Goal: Task Accomplishment & Management: Complete application form

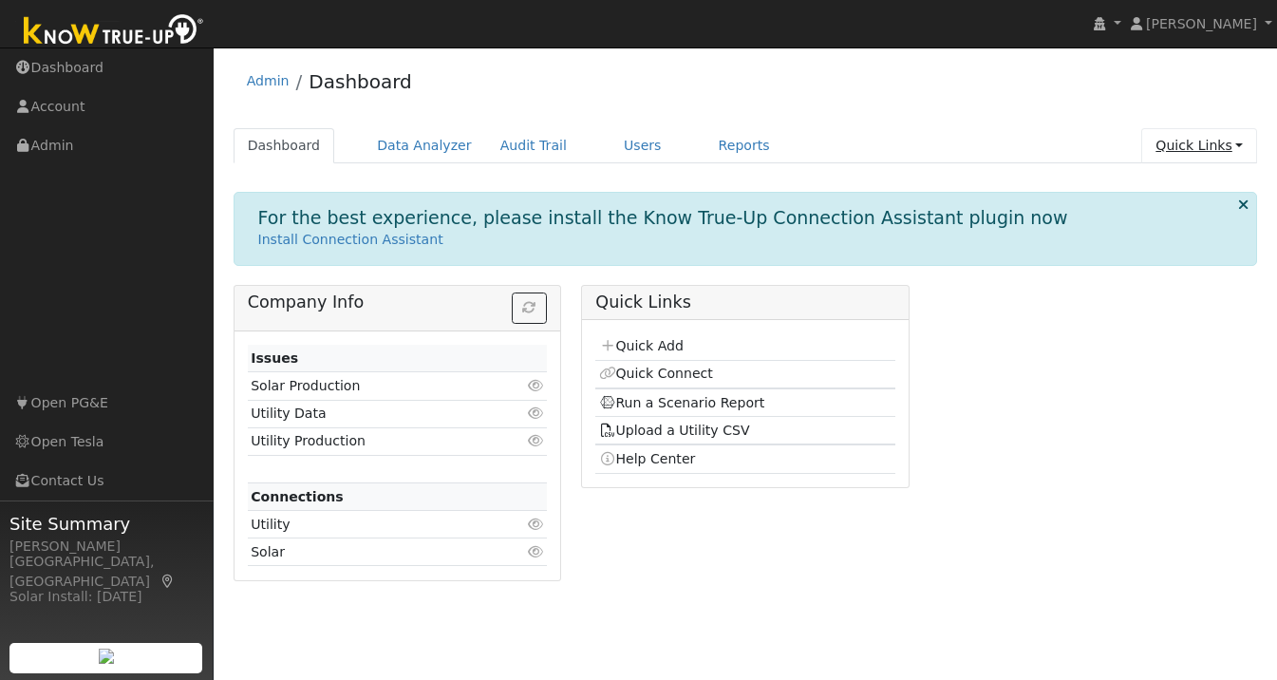
click at [1224, 145] on link "Quick Links" at bounding box center [1199, 145] width 116 height 35
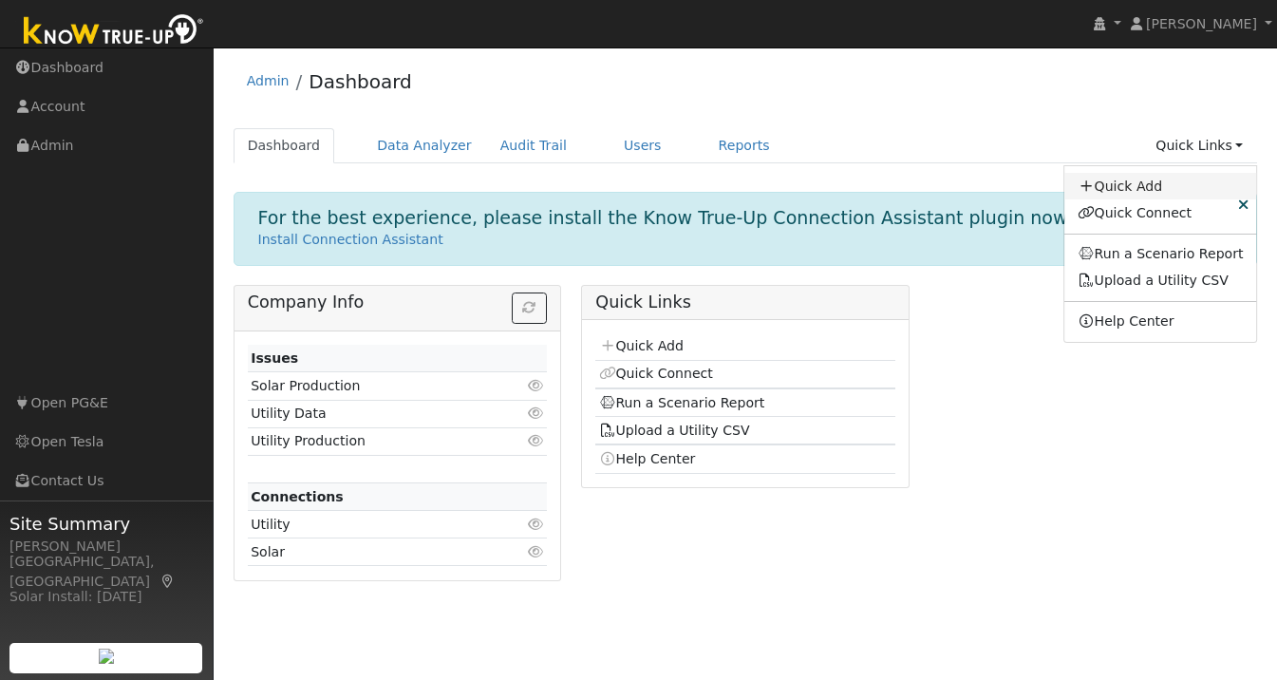
click at [1172, 185] on link "Quick Add" at bounding box center [1160, 186] width 193 height 27
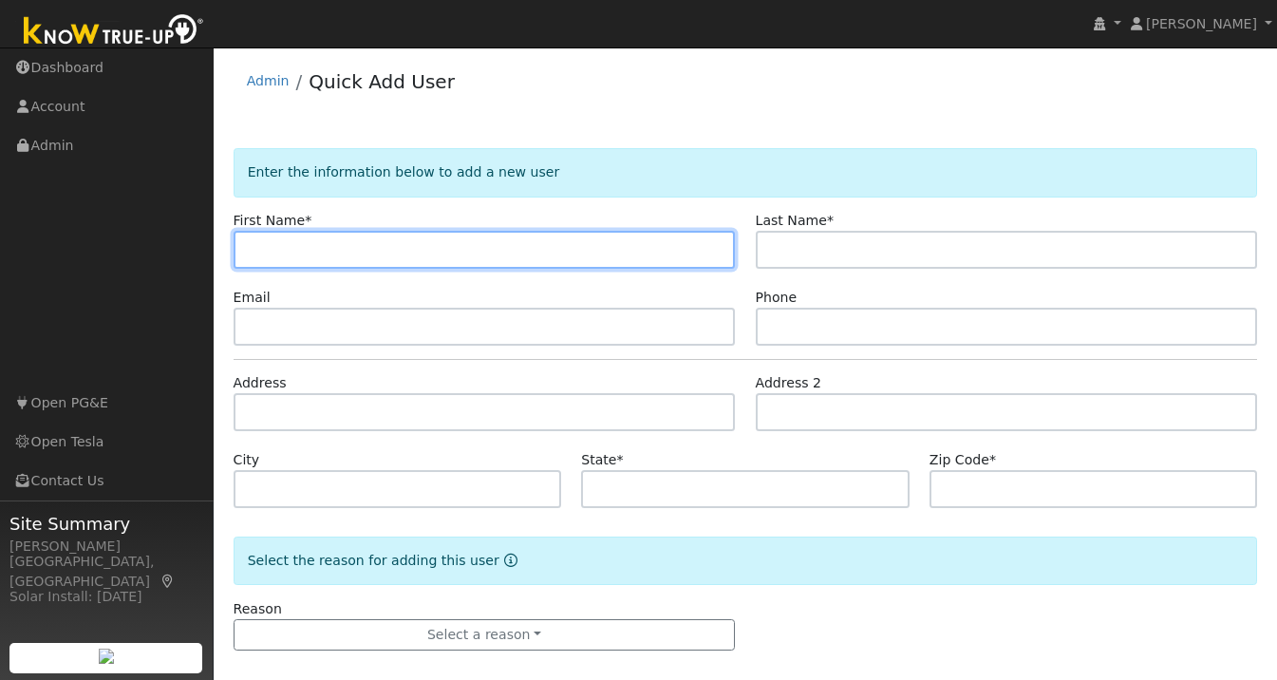
paste input "Russ"
type input "Russ"
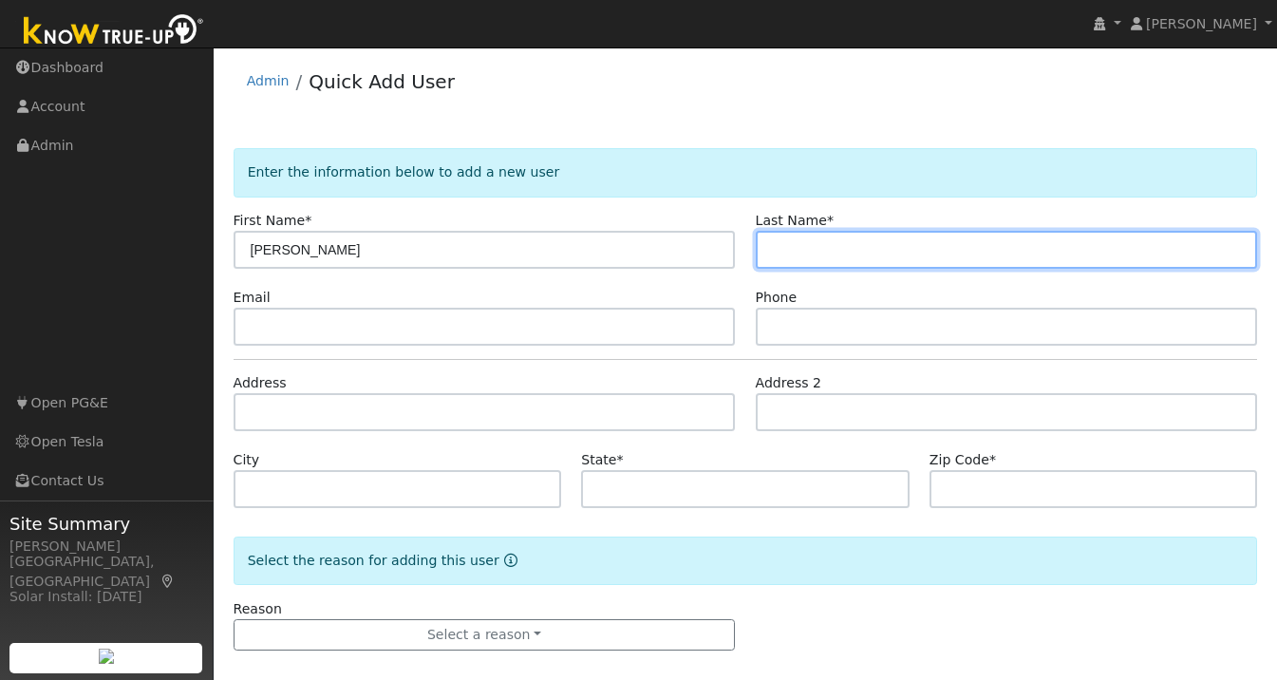
click at [799, 239] on input "text" at bounding box center [1007, 250] width 502 height 38
paste input "Kao"
type input "Kao"
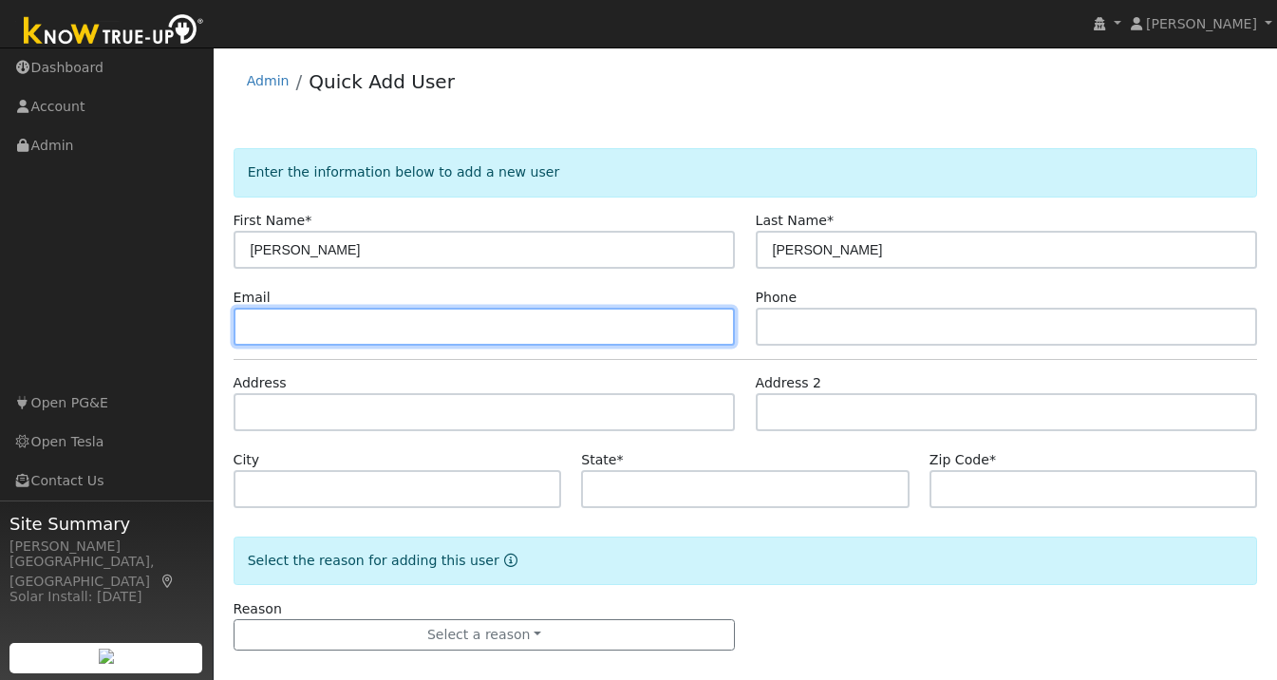
click at [285, 337] on input "text" at bounding box center [485, 327] width 502 height 38
paste input "kaoclan@gmail.com"
click at [248, 327] on input "kaoclan@gmail.com" at bounding box center [485, 327] width 502 height 38
type input "kaoclan@gmail.com"
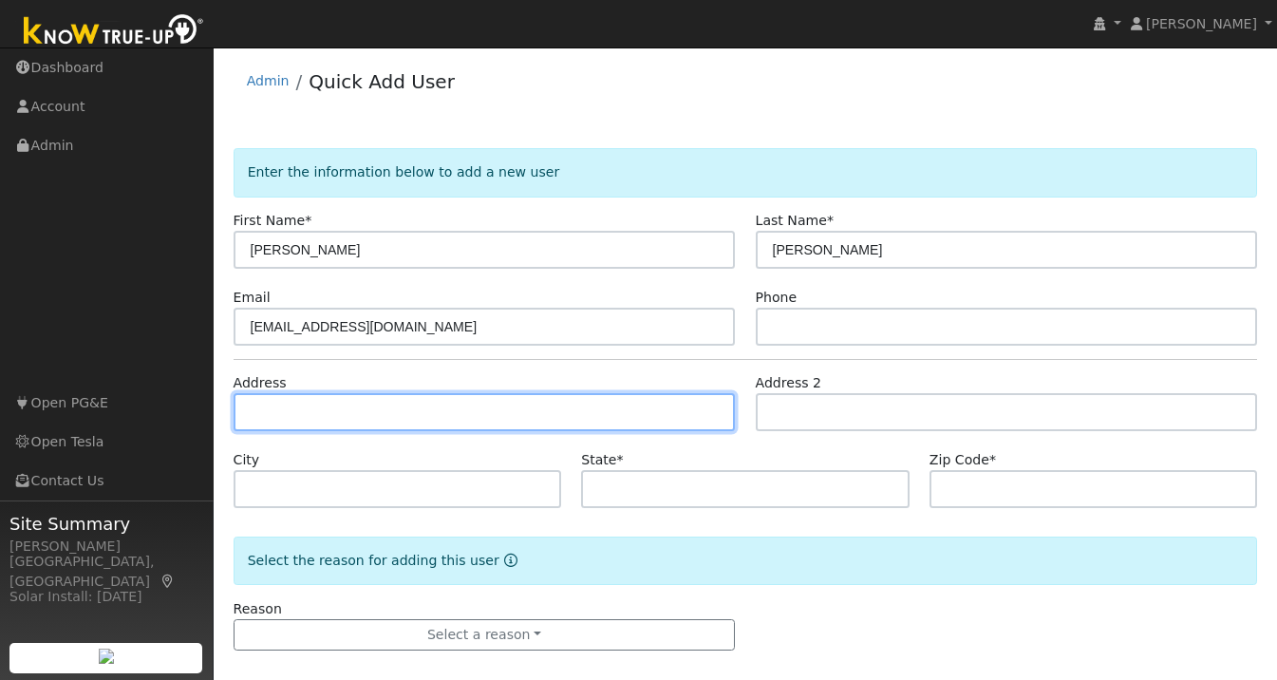
click at [346, 419] on input "text" at bounding box center [485, 412] width 502 height 38
paste input "6564 Timberview Dr. San Jose, CA 95120"
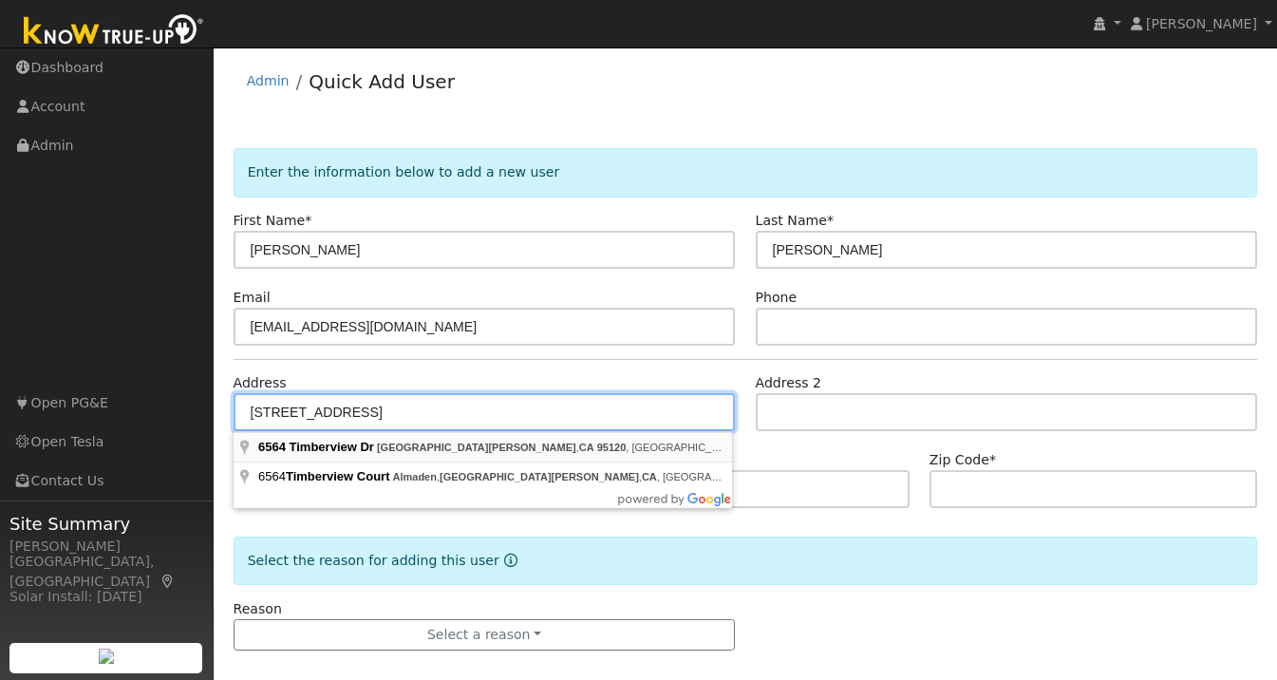
type input "6564 Timberview Drive"
type input "San Jose"
type input "CA"
type input "95120"
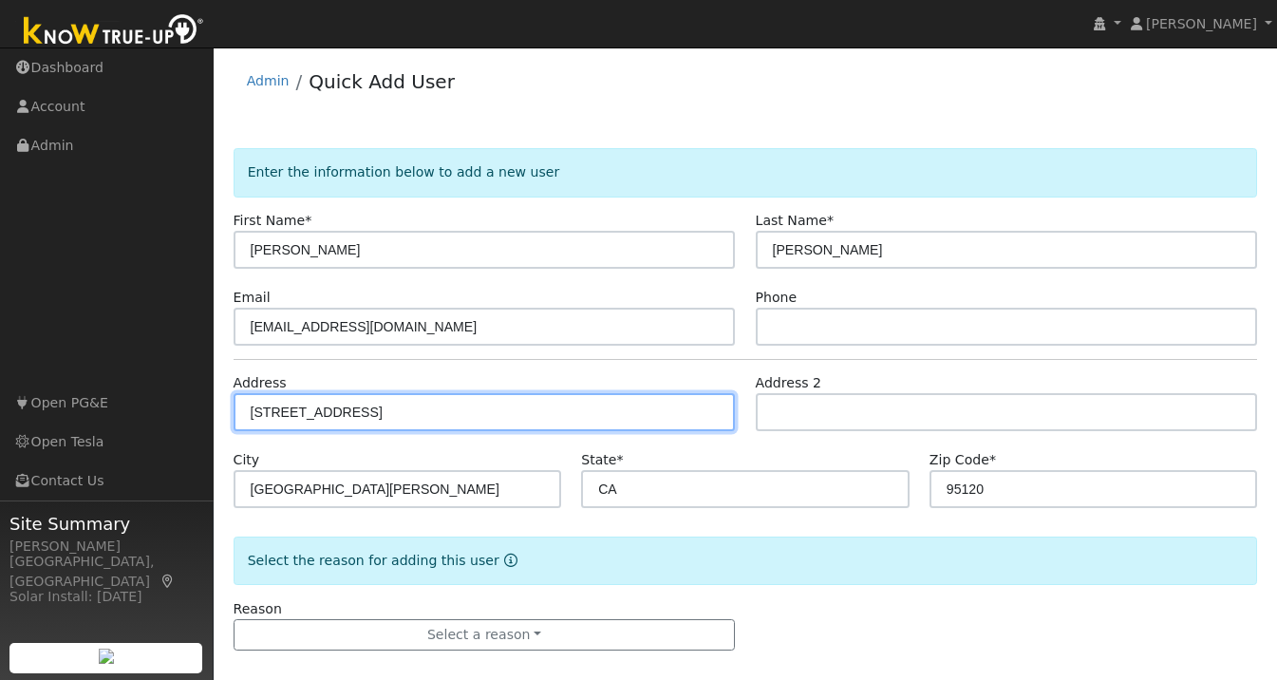
scroll to position [18, 0]
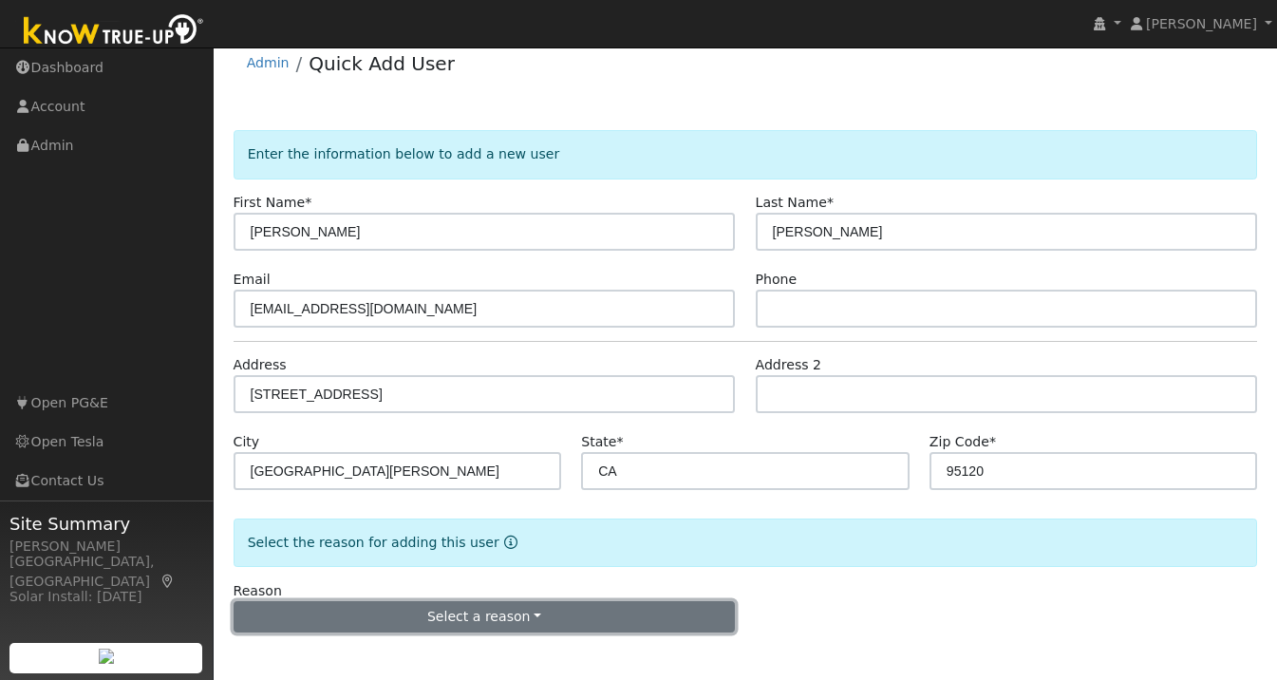
click at [421, 608] on button "Select a reason" at bounding box center [485, 617] width 502 height 32
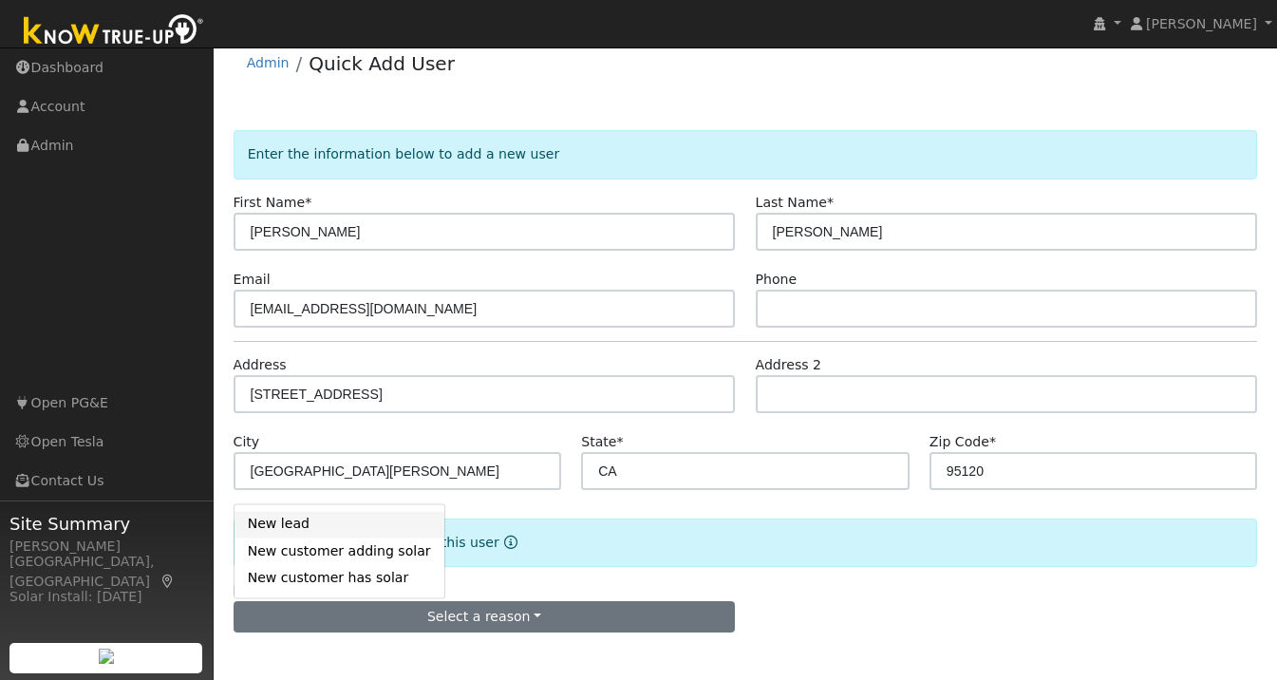
click at [267, 527] on link "New lead" at bounding box center [340, 524] width 210 height 27
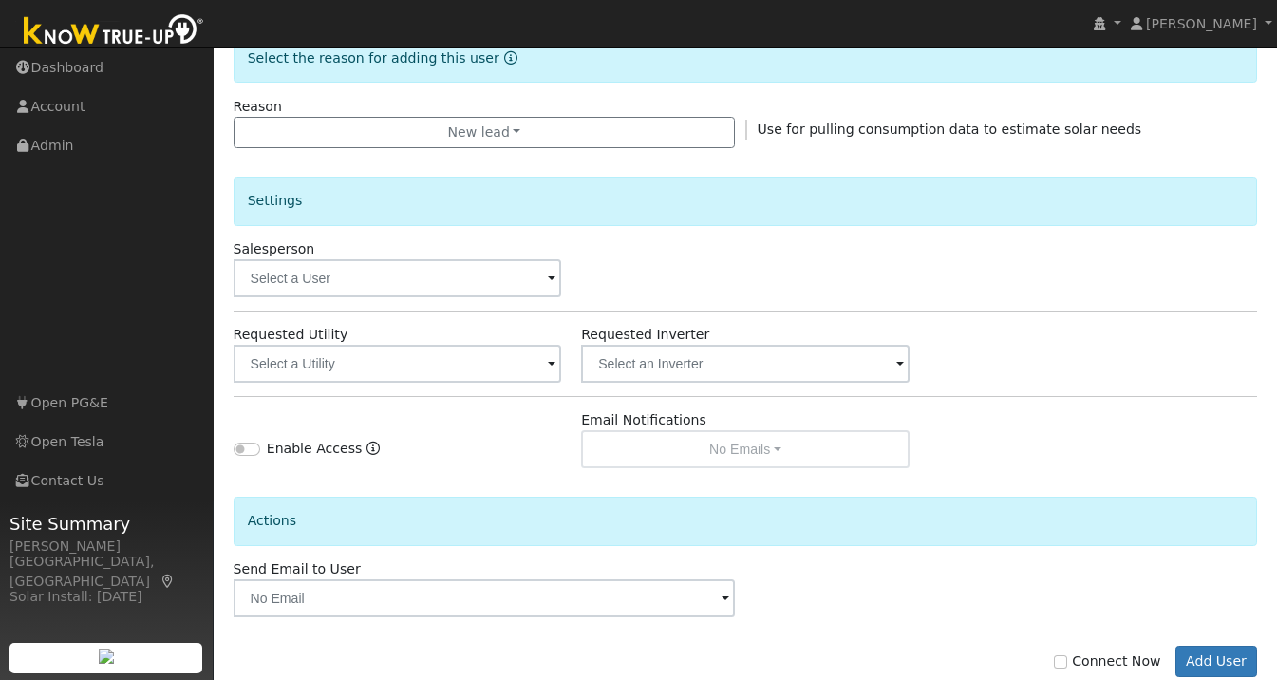
scroll to position [535, 0]
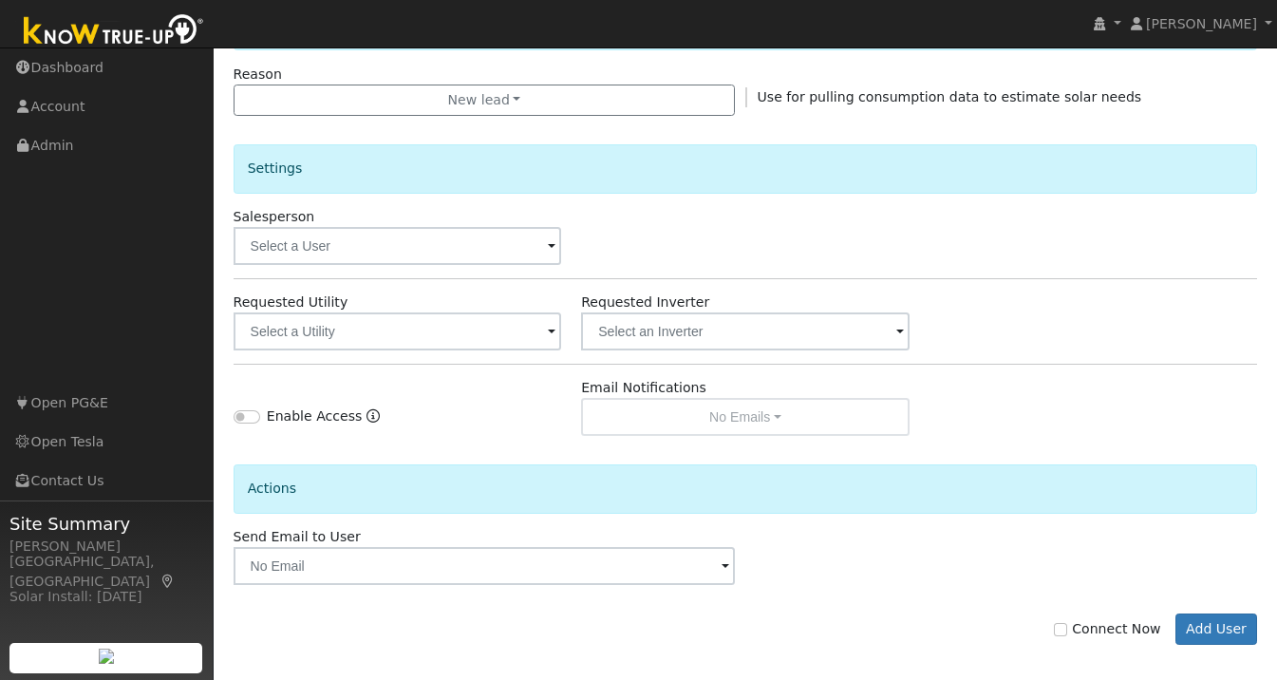
click at [548, 335] on span at bounding box center [552, 333] width 8 height 22
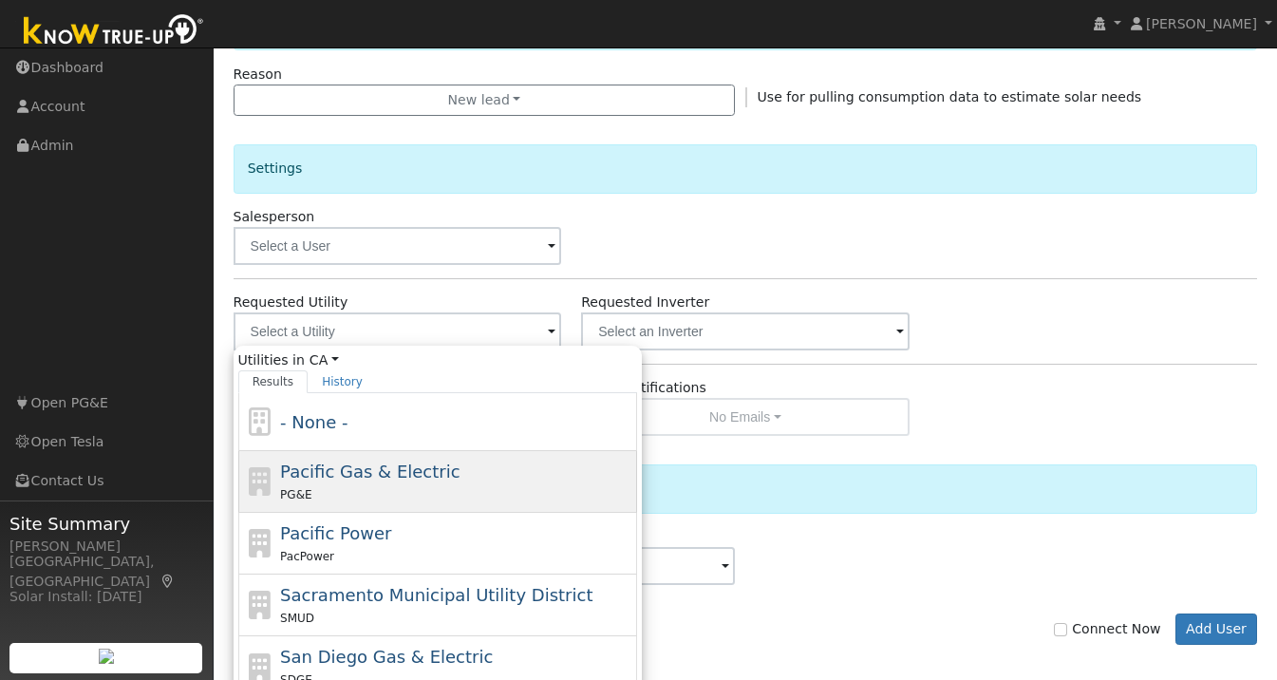
click at [397, 475] on span "Pacific Gas & Electric" at bounding box center [369, 471] width 179 height 20
type input "Pacific Gas & Electric"
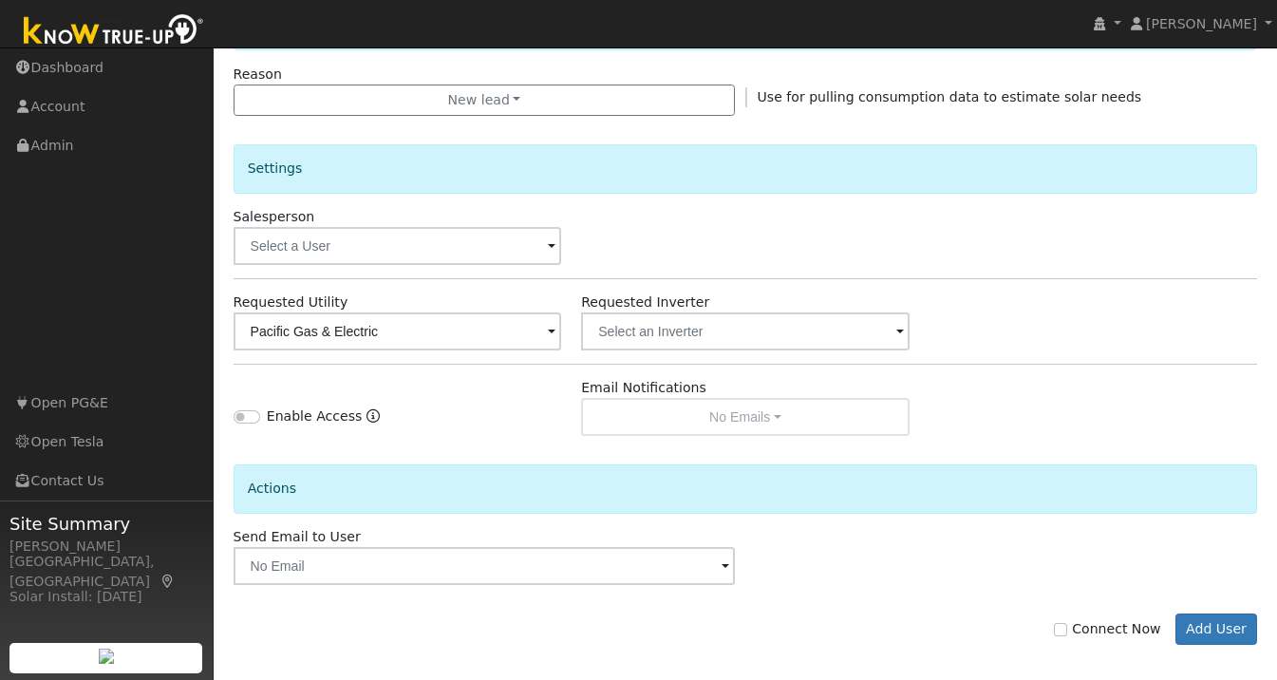
scroll to position [547, 0]
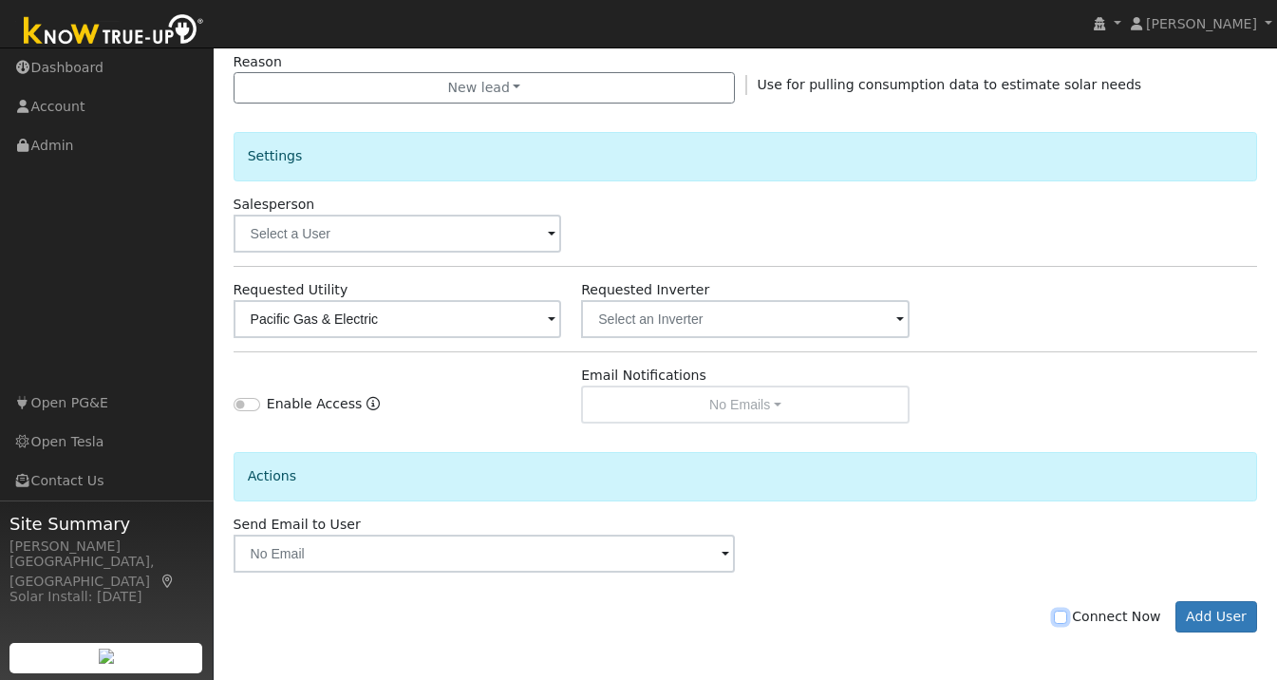
click at [1067, 612] on input "Connect Now" at bounding box center [1060, 616] width 13 height 13
checkbox input "true"
click at [1203, 606] on button "Add User" at bounding box center [1216, 617] width 83 height 32
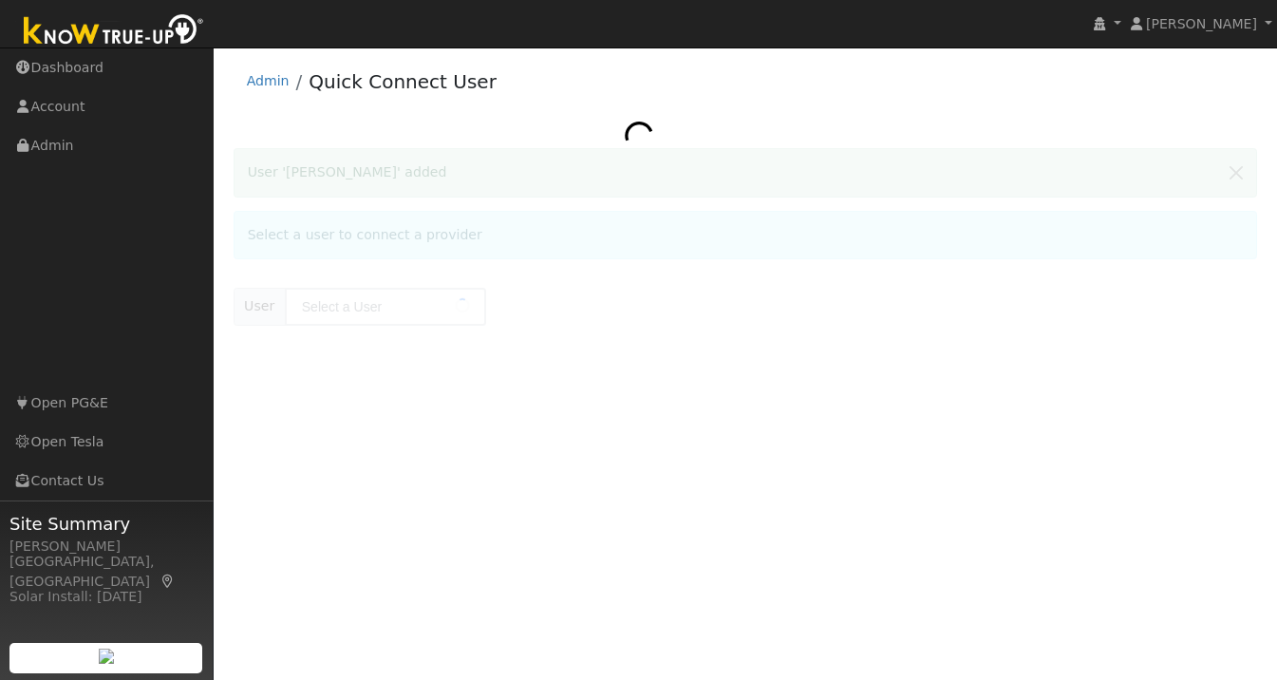
type input "[PERSON_NAME]"
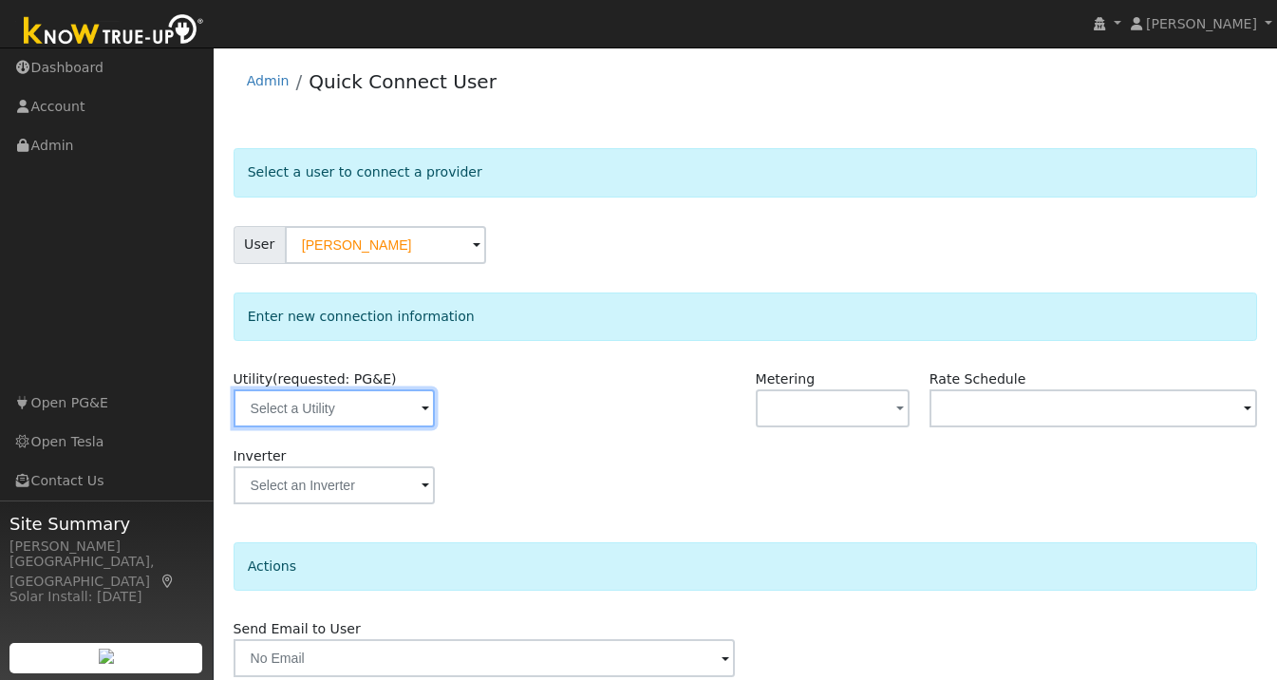
click at [355, 410] on input "text" at bounding box center [334, 408] width 201 height 38
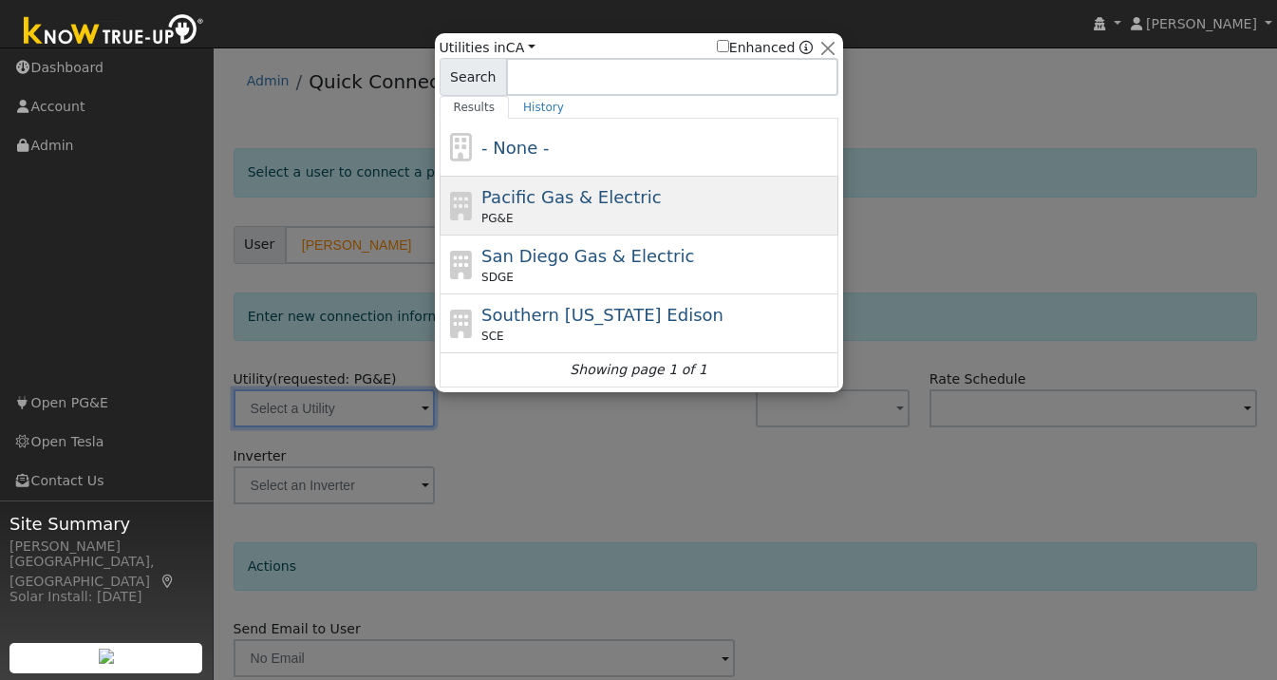
click at [553, 209] on div "Pacific Gas & Electric PG&E" at bounding box center [657, 205] width 352 height 43
type input "PG&E"
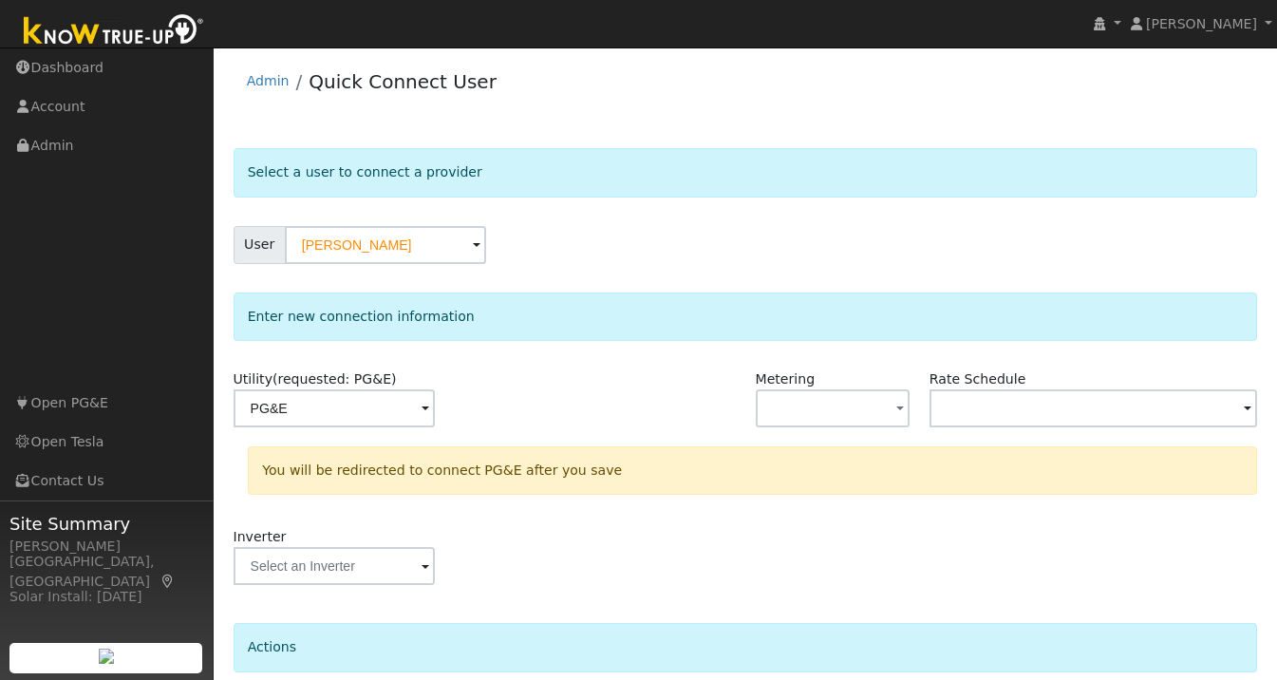
scroll to position [158, 0]
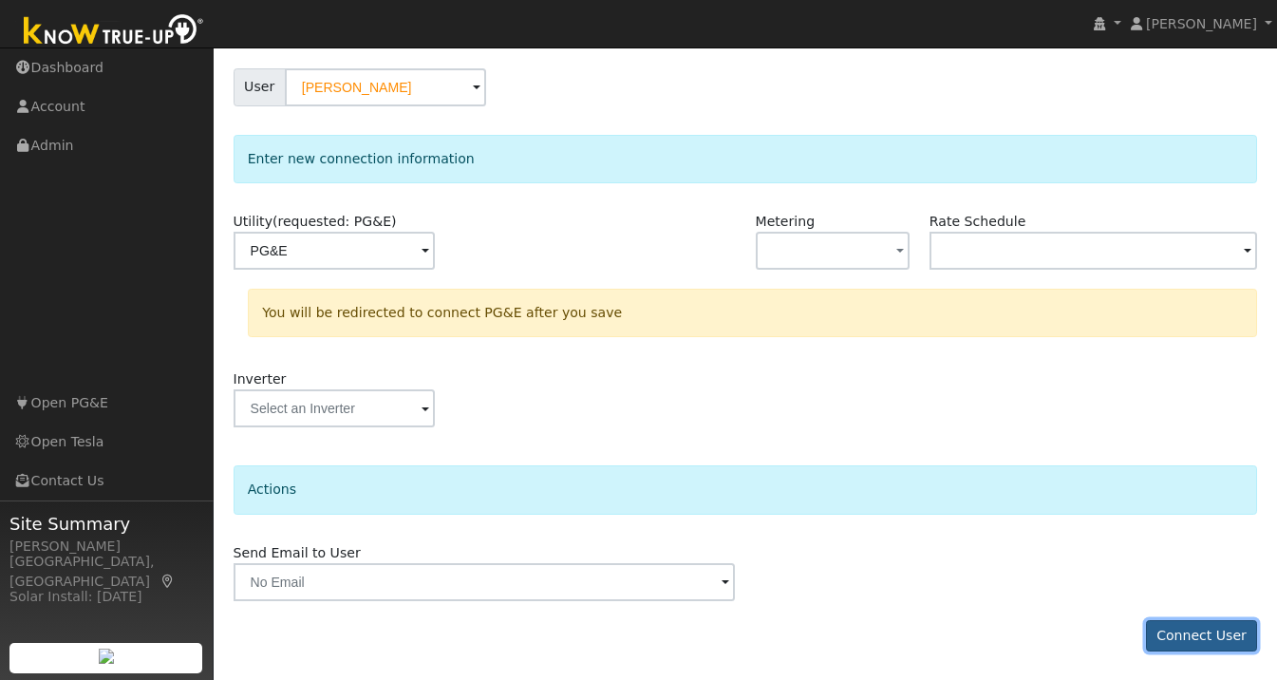
click at [1243, 640] on button "Connect User" at bounding box center [1202, 636] width 112 height 32
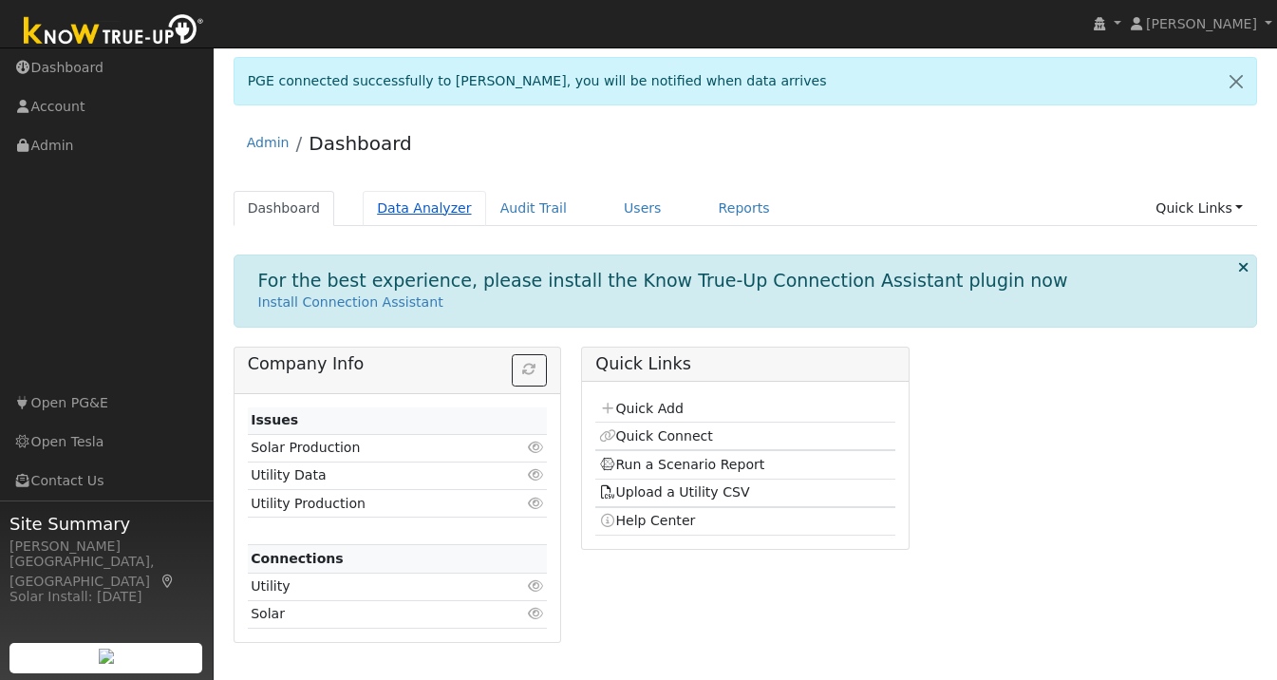
click at [418, 208] on link "Data Analyzer" at bounding box center [424, 208] width 123 height 35
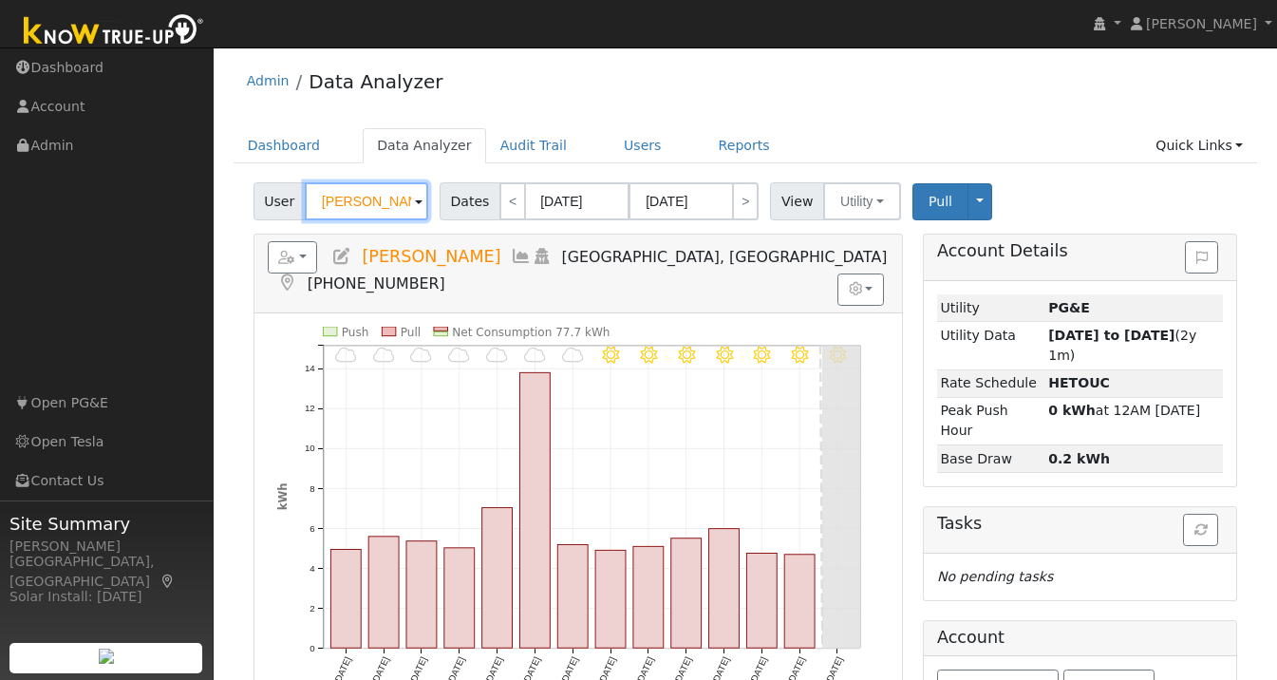
click at [355, 204] on input "[PERSON_NAME]" at bounding box center [366, 201] width 123 height 38
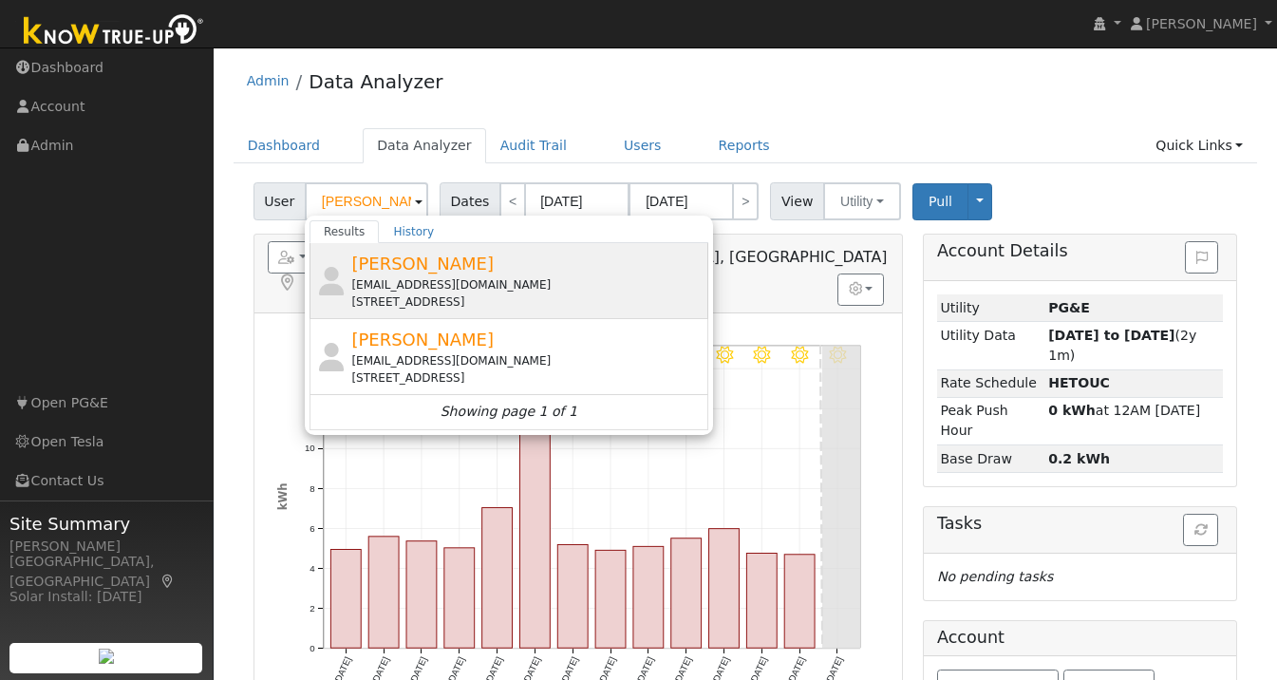
click at [412, 277] on div "[EMAIL_ADDRESS][DOMAIN_NAME]" at bounding box center [527, 284] width 352 height 17
type input "[PERSON_NAME]"
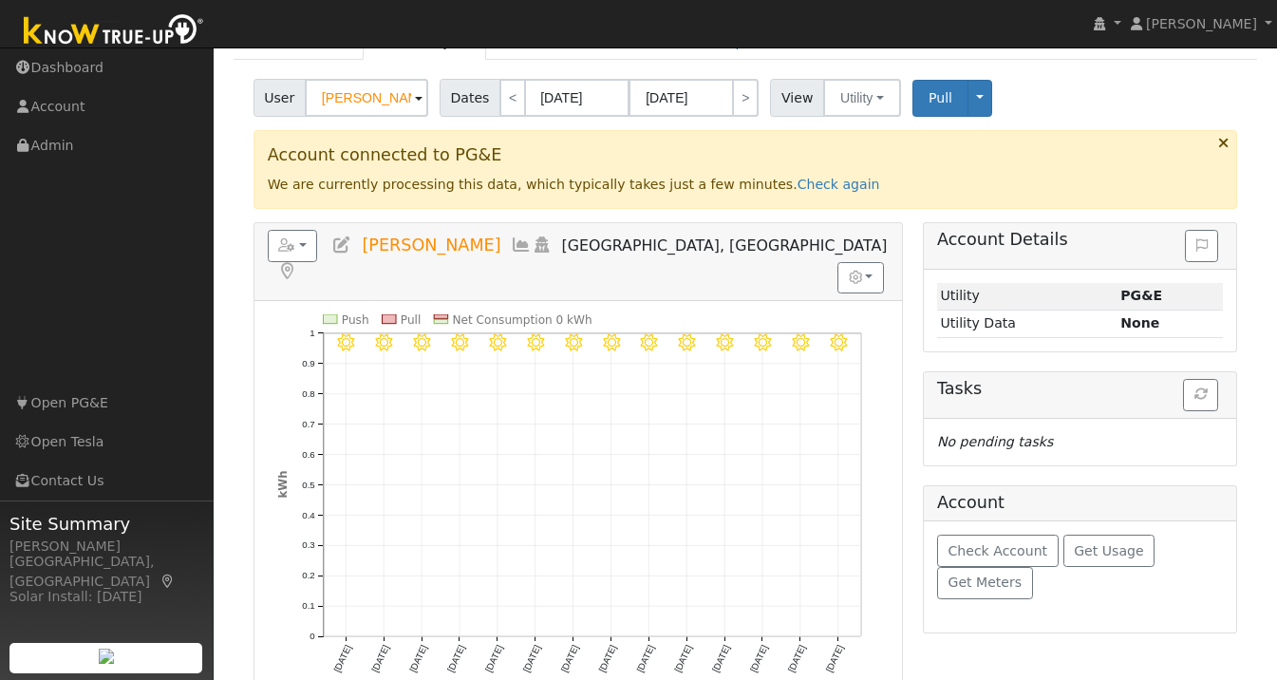
scroll to position [104, 0]
click at [798, 187] on link "Check again" at bounding box center [839, 183] width 83 height 15
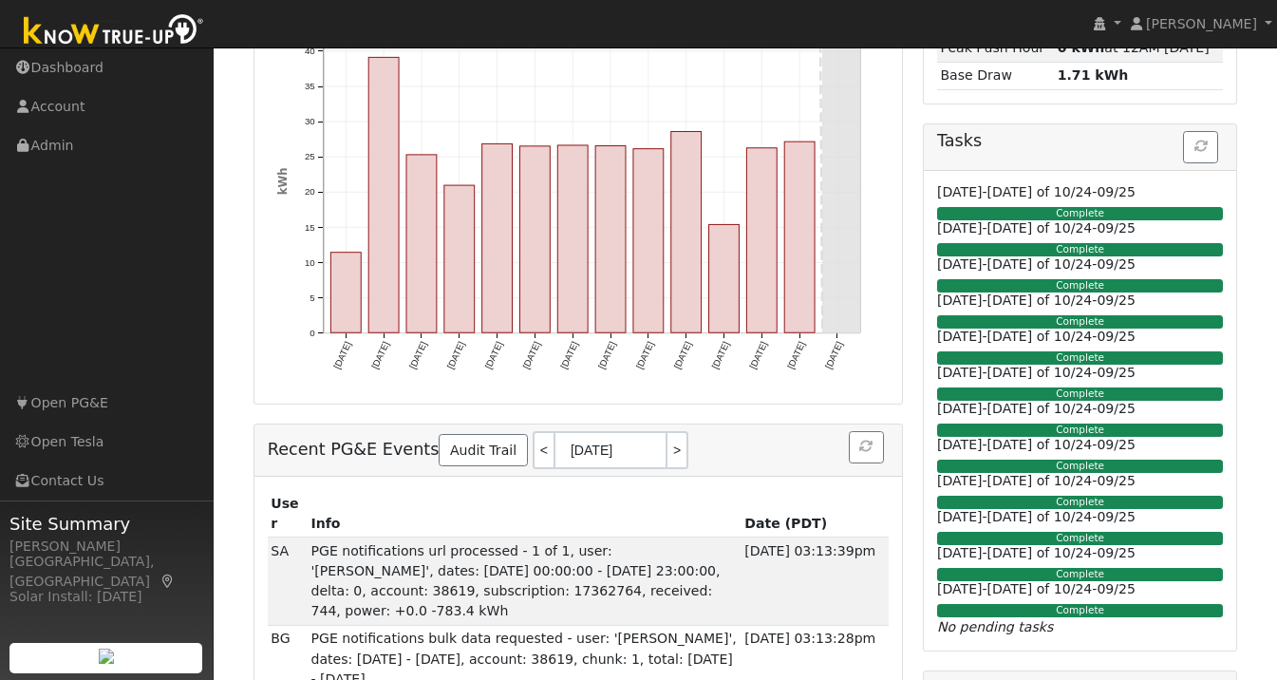
scroll to position [0, 0]
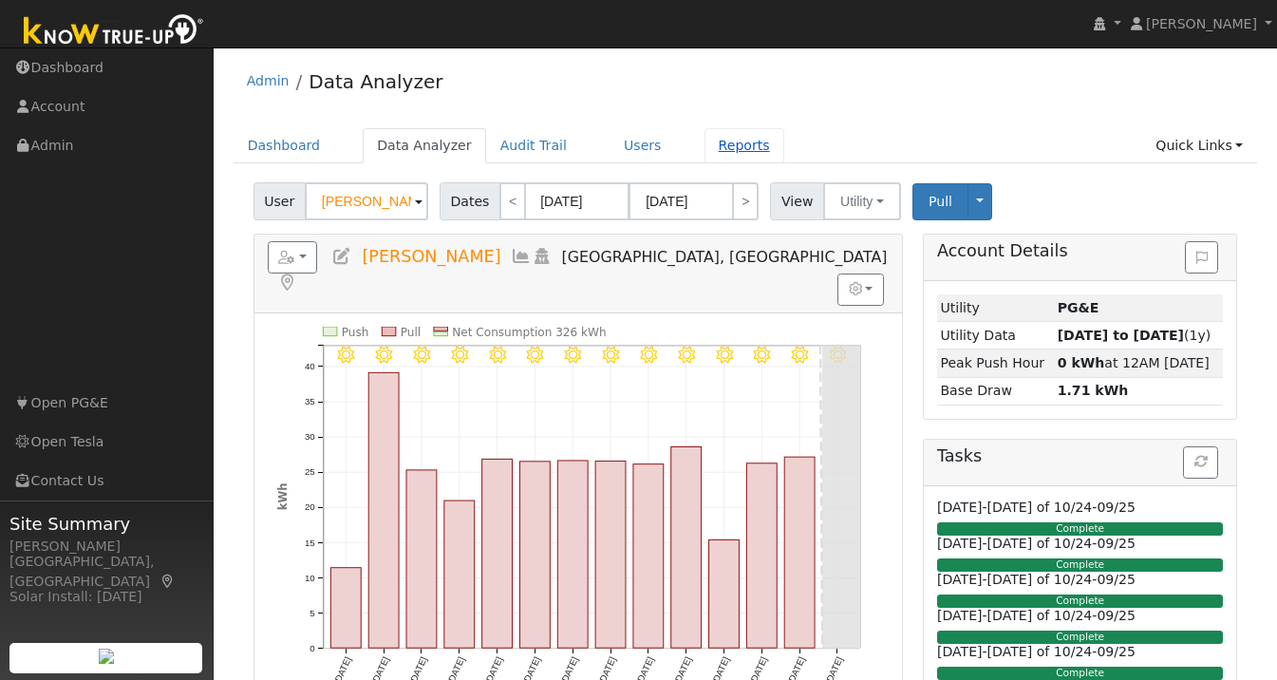
click at [725, 146] on link "Reports" at bounding box center [744, 145] width 80 height 35
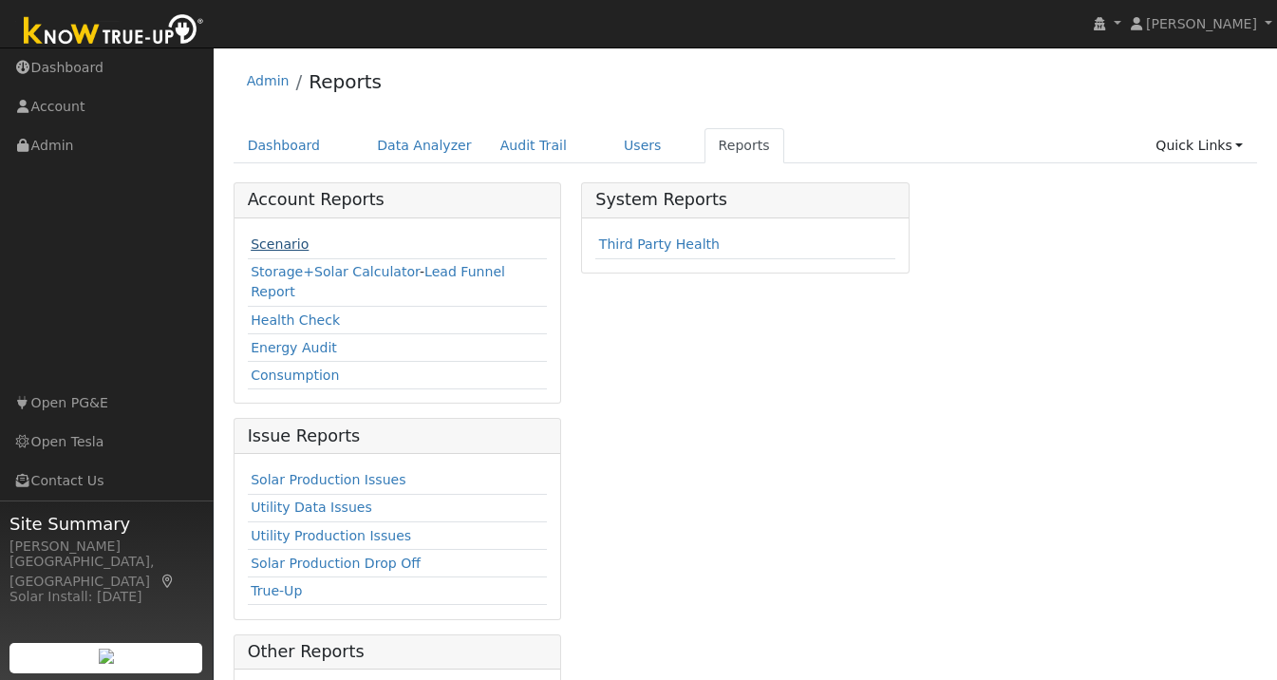
click at [291, 244] on link "Scenario" at bounding box center [280, 243] width 58 height 15
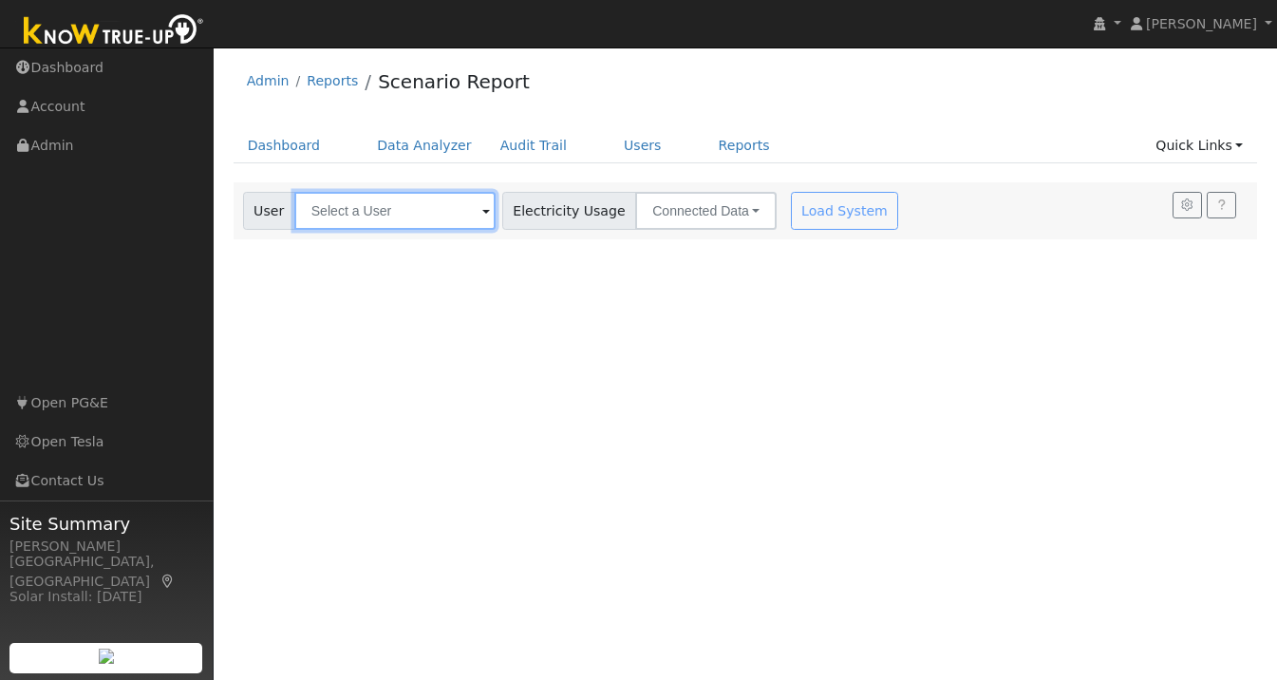
click at [363, 204] on input "text" at bounding box center [394, 211] width 201 height 38
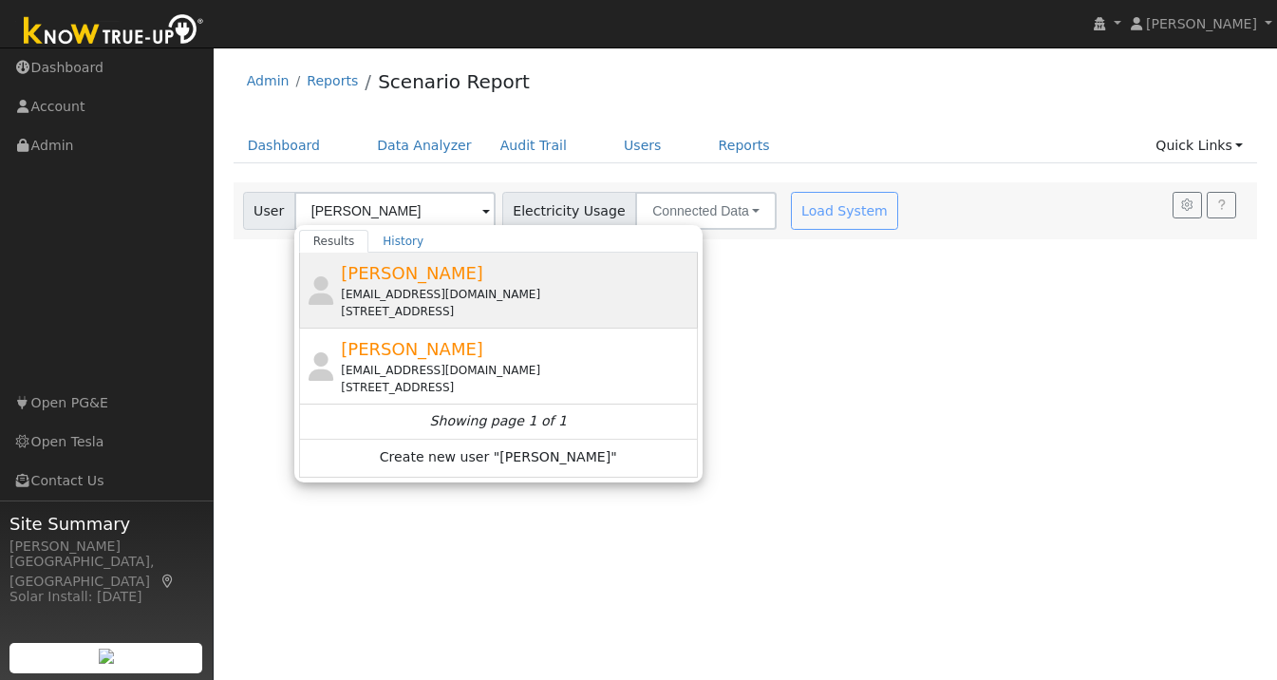
click at [413, 284] on div "Russ Kao kaoclan@gmail.com 6564 Timberview Drive, San Jose, CA 95120" at bounding box center [517, 290] width 352 height 60
type input "Russ Kao"
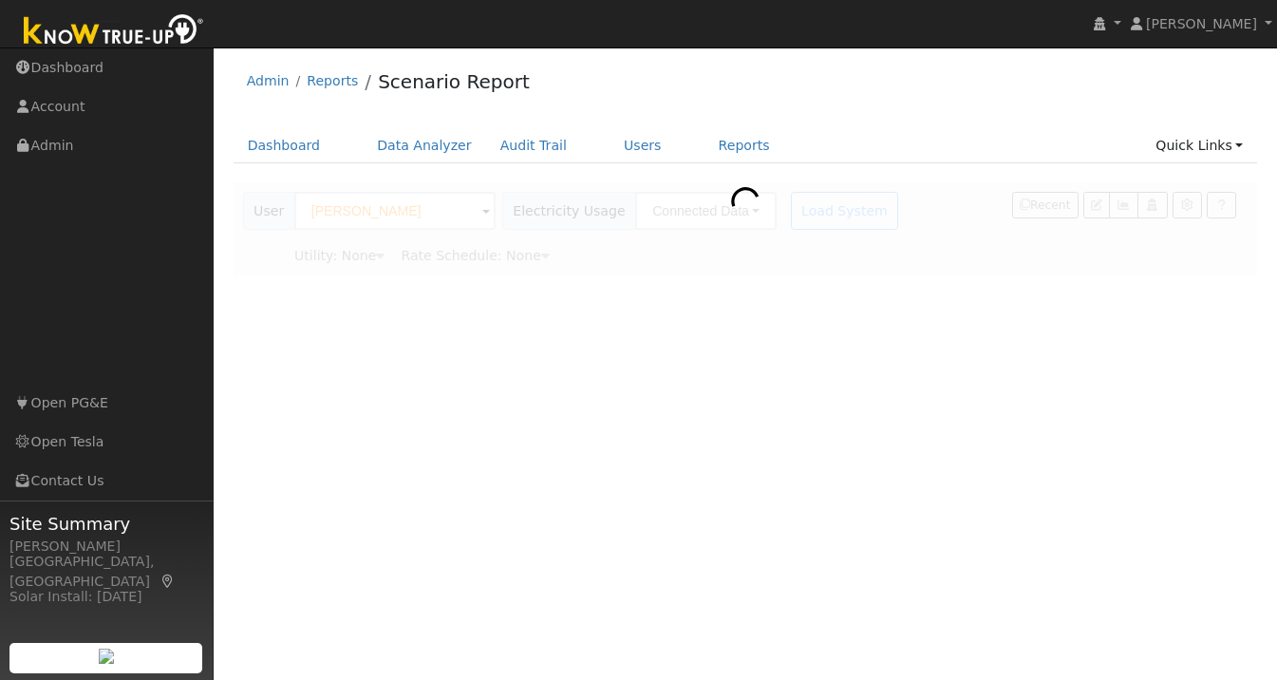
type input "Pacific Gas & Electric"
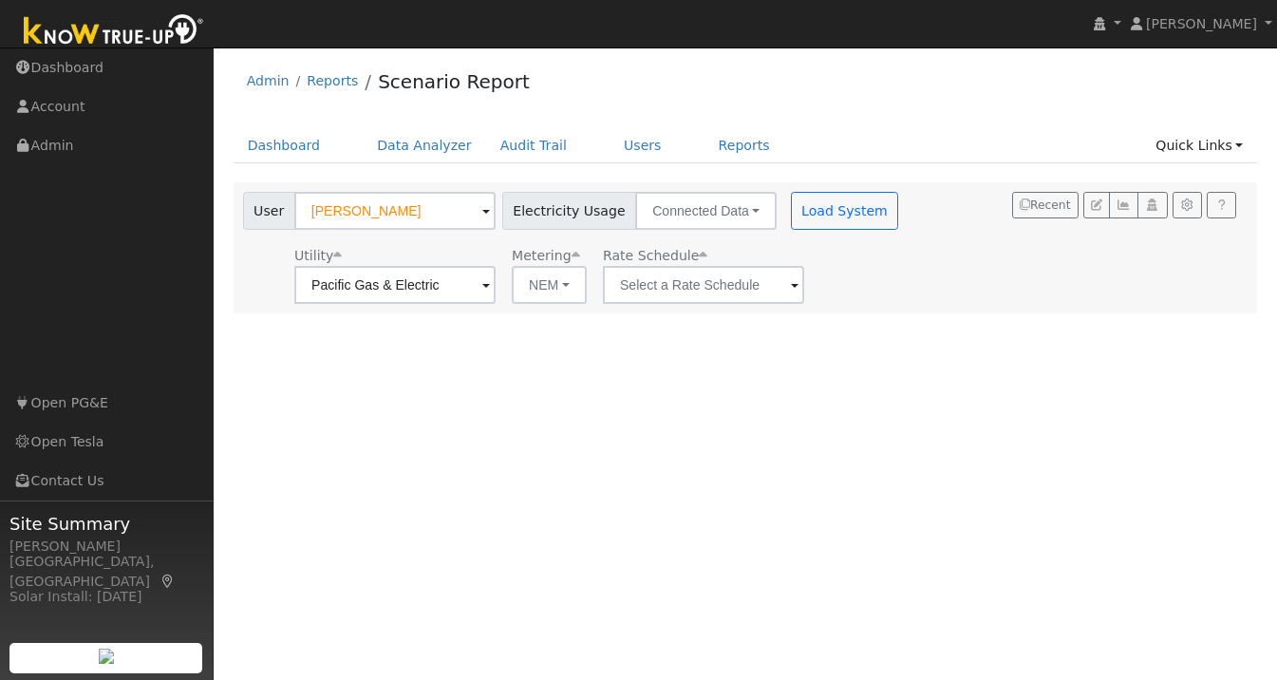
click at [791, 289] on span at bounding box center [795, 286] width 8 height 22
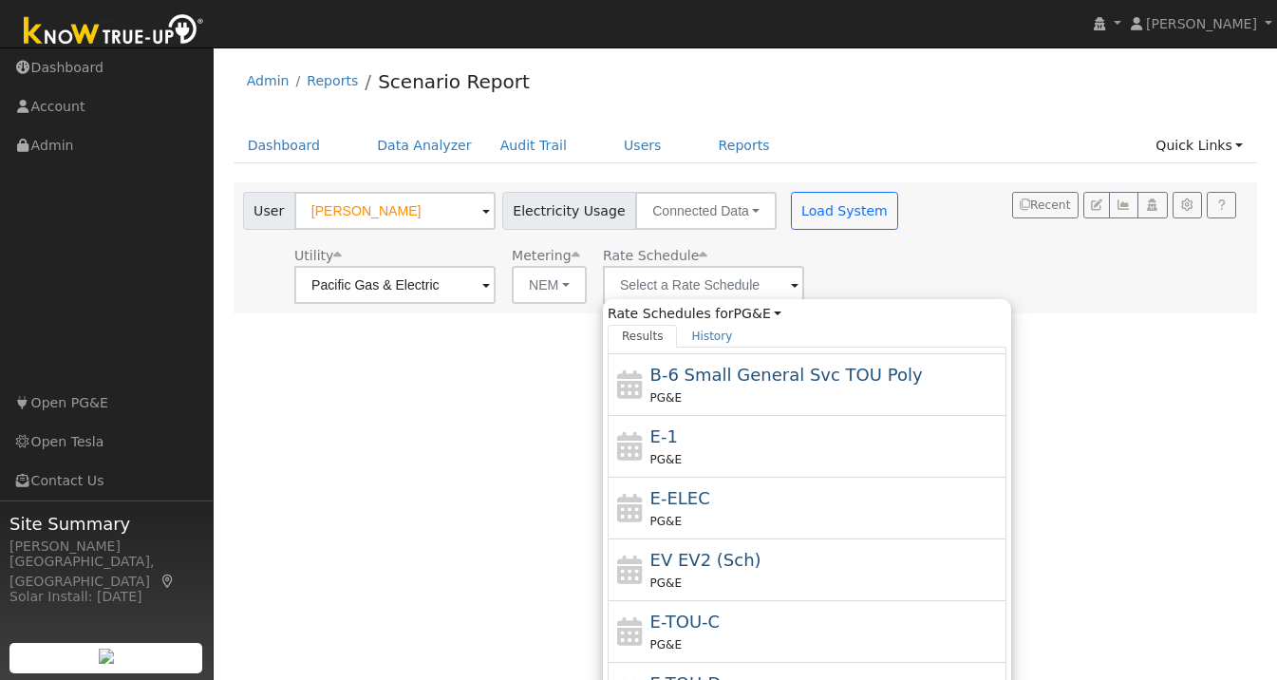
scroll to position [300, 0]
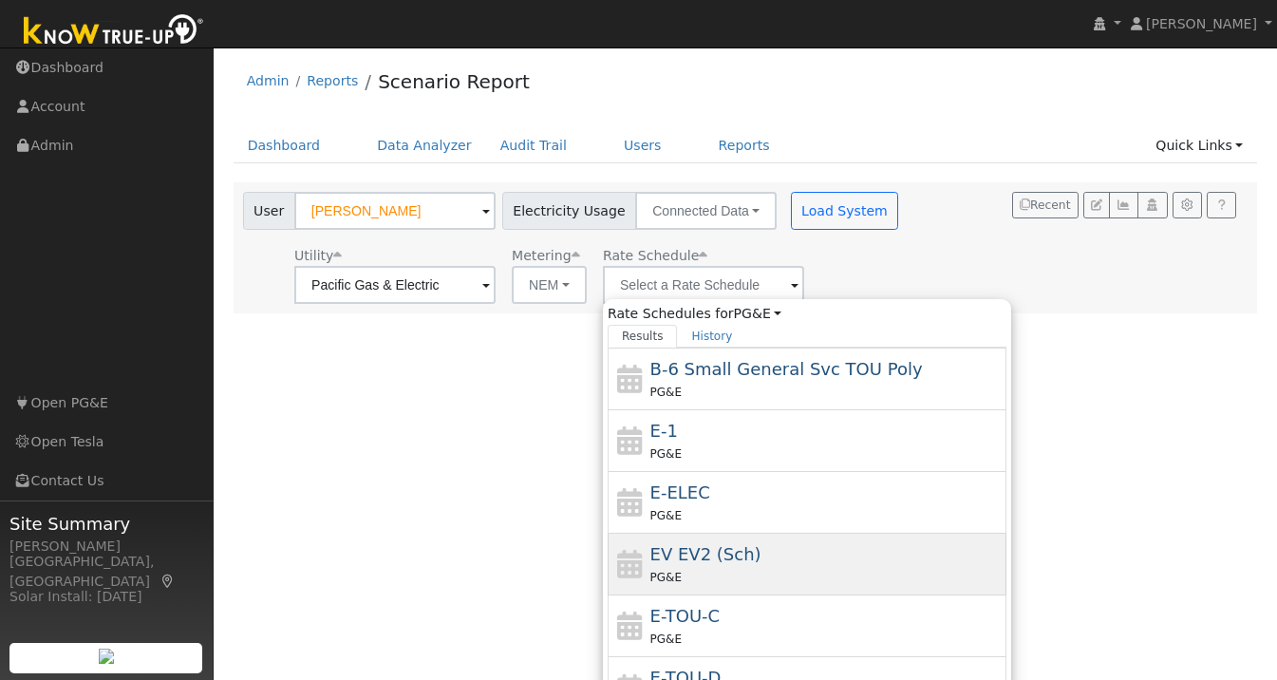
click at [706, 564] on div "EV EV2 (Sch) PG&E" at bounding box center [826, 564] width 352 height 46
type input "EV EV2 (Sch)"
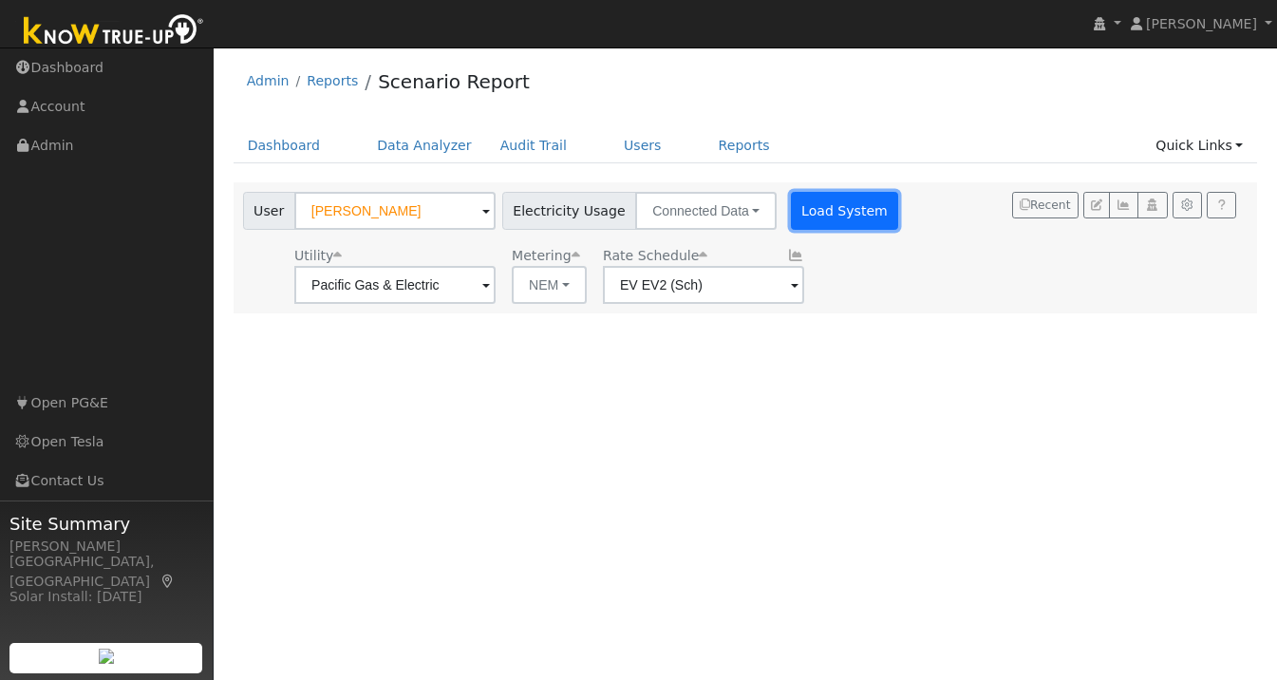
click at [820, 216] on button "Load System" at bounding box center [845, 211] width 108 height 38
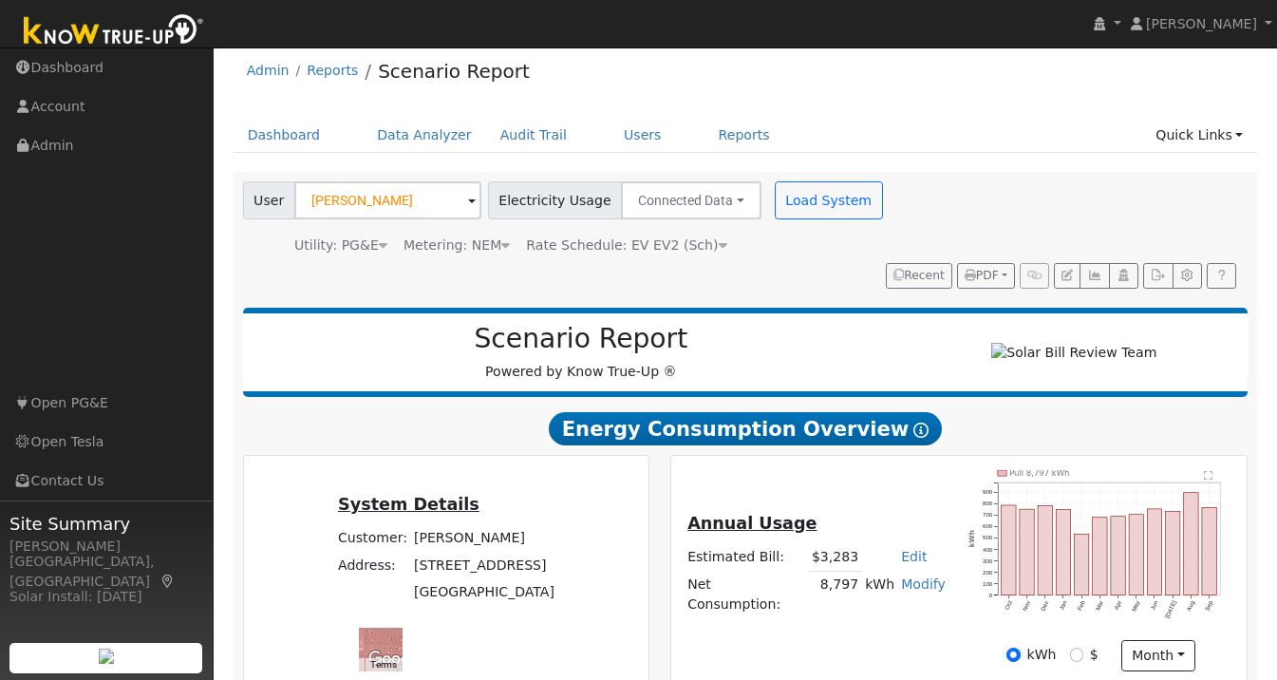
scroll to position [23, 0]
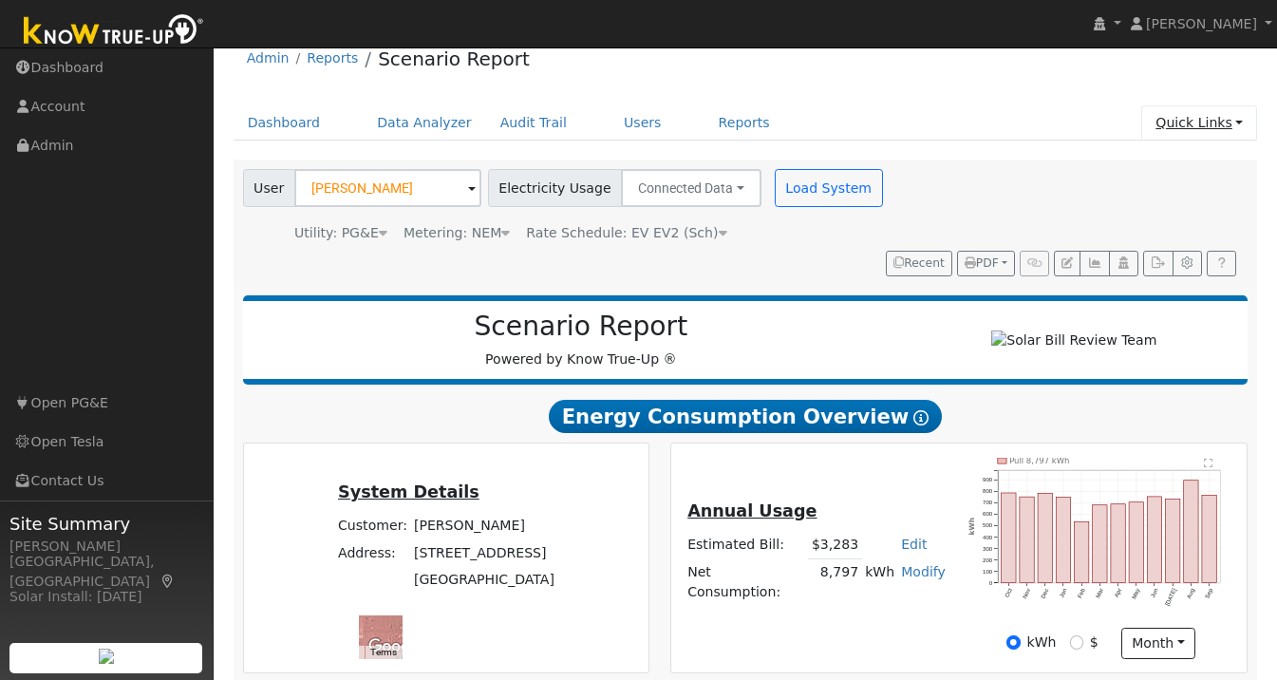
click at [1204, 121] on link "Quick Links" at bounding box center [1199, 122] width 116 height 35
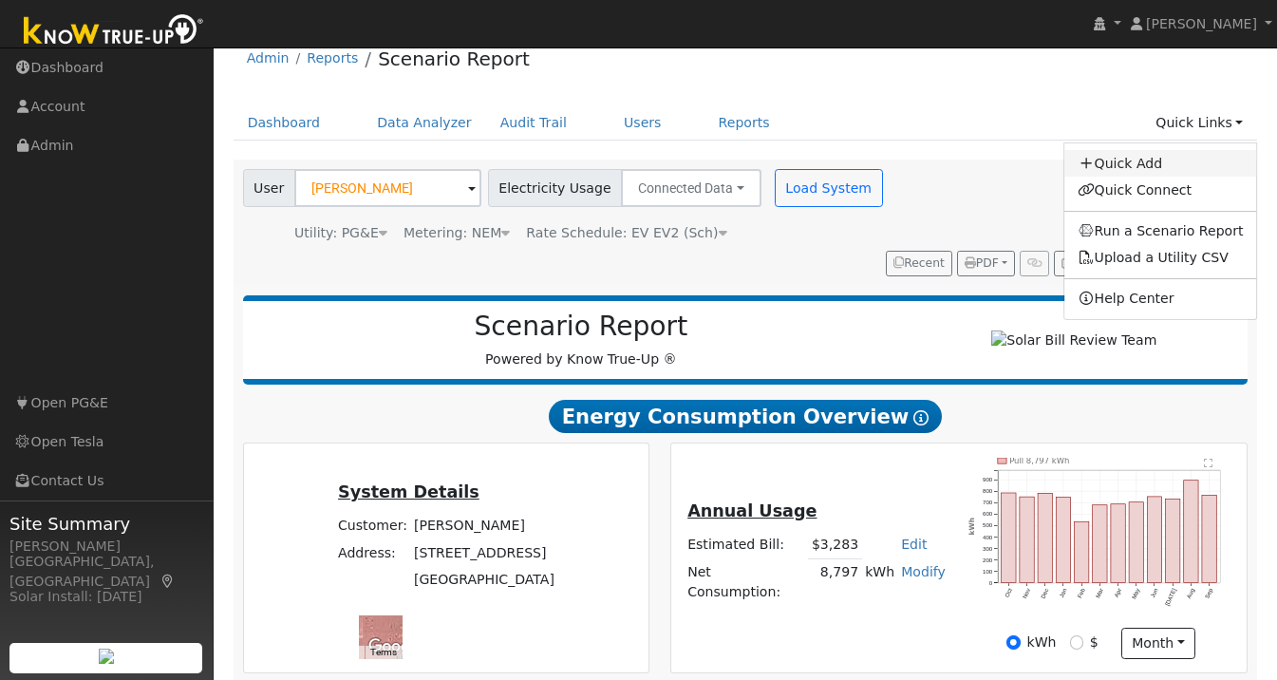
click at [1147, 162] on link "Quick Add" at bounding box center [1160, 163] width 193 height 27
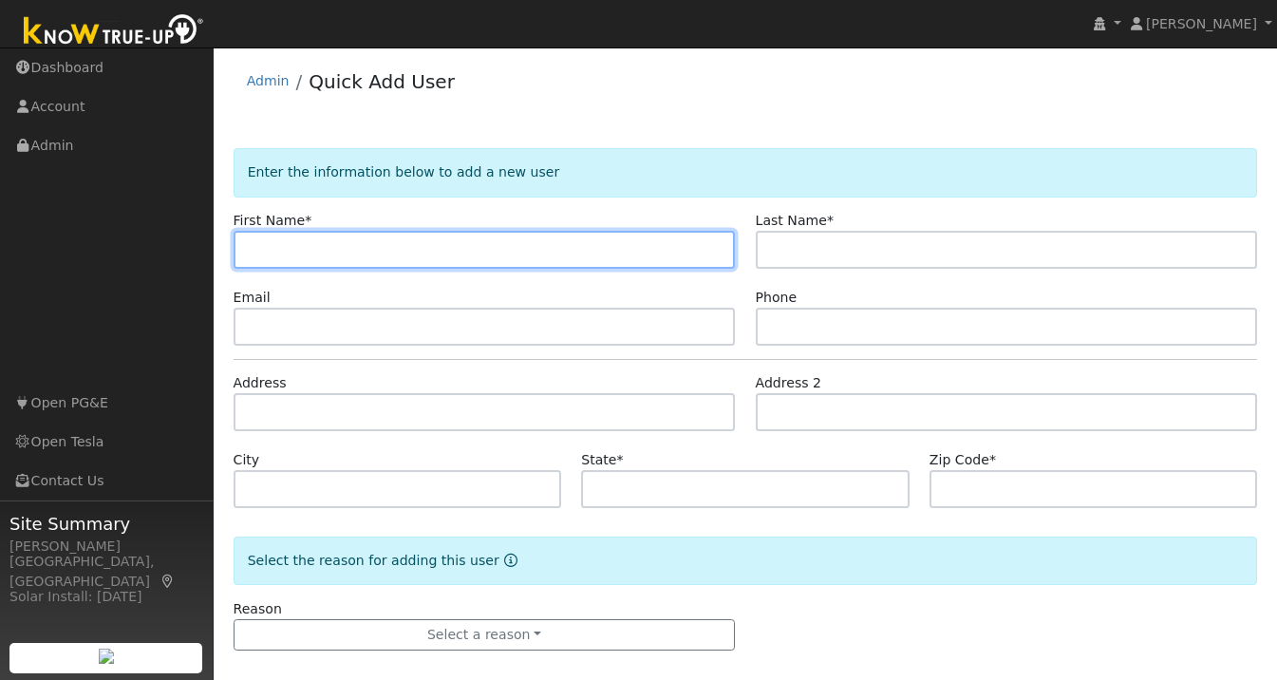
paste input "Pankaj"
type input "Pankaj"
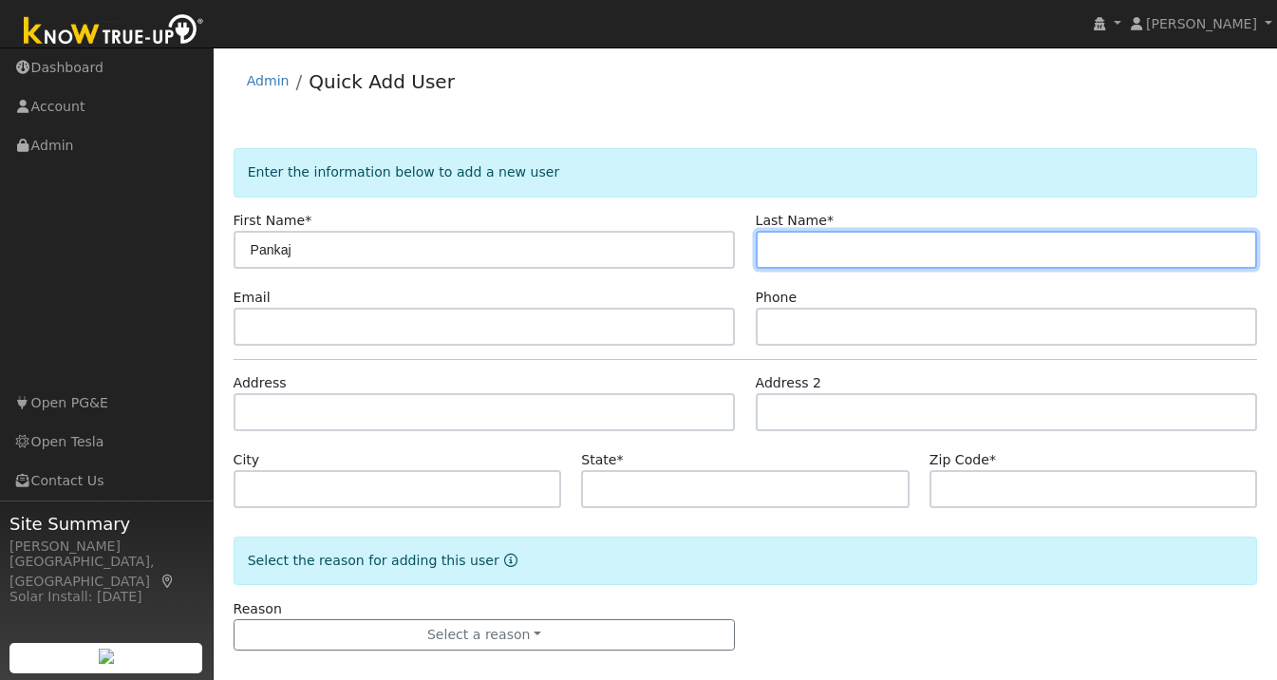
paste input "Arora"
type input "Arora"
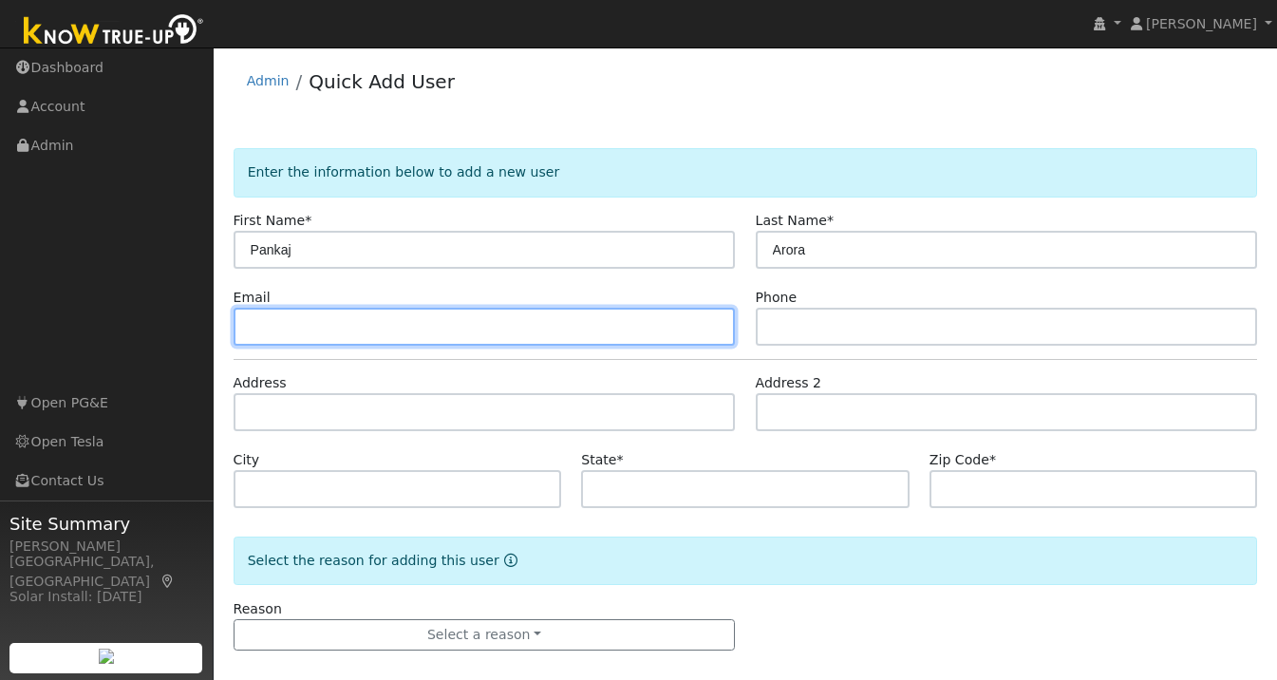
paste input "parora786@hotmail.com"
type input "parora786@hotmail.com"
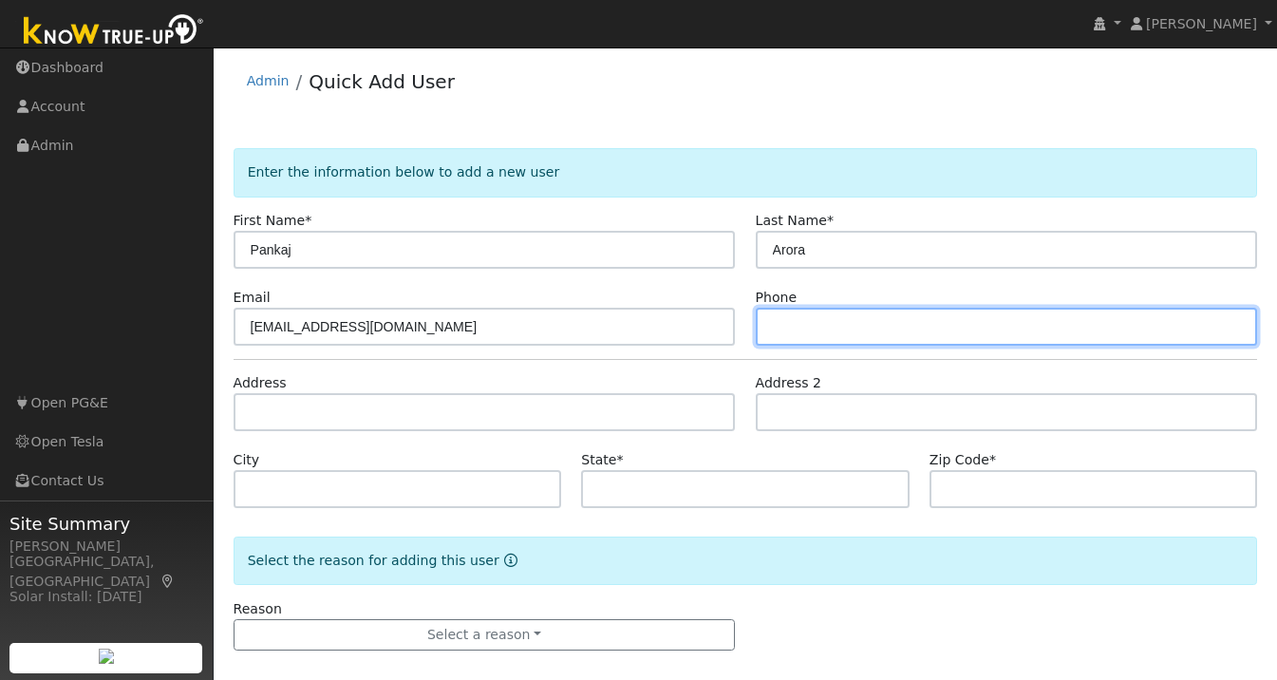
click at [827, 334] on input "text" at bounding box center [1007, 327] width 502 height 38
paste input "(510) 396-6394"
type input "(510) 396-6394"
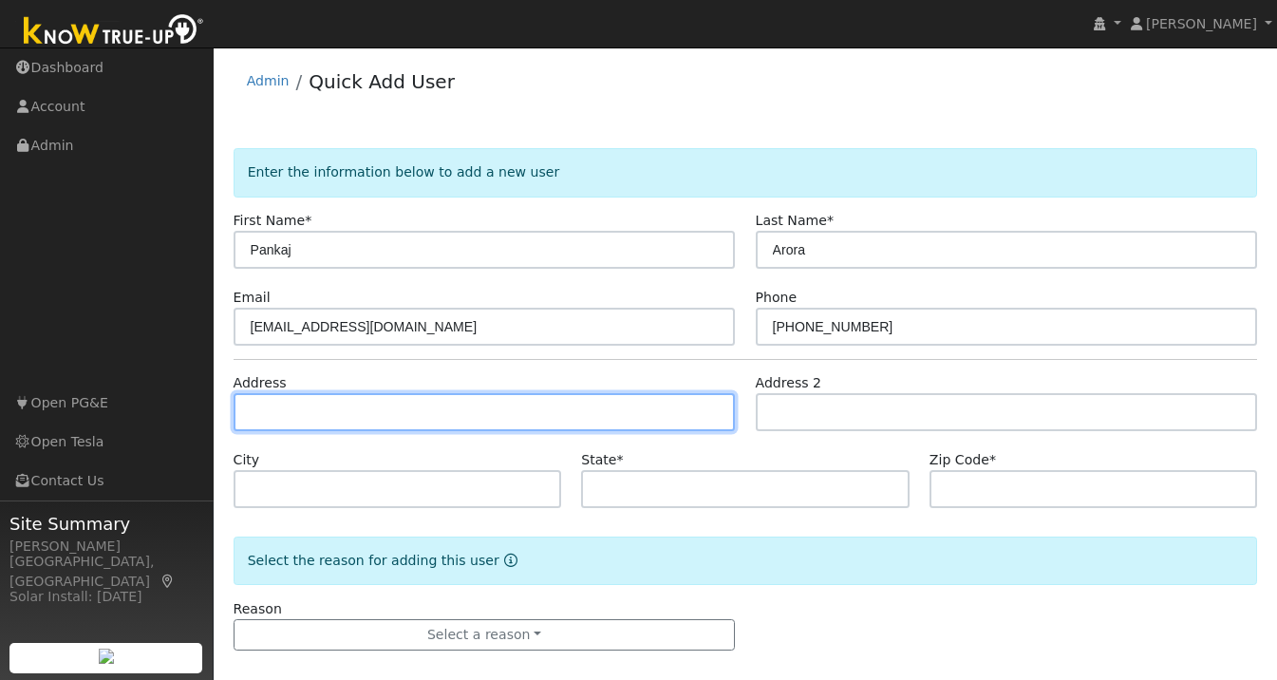
click at [371, 397] on input "text" at bounding box center [485, 412] width 502 height 38
paste input "3233 Barons Ln. San Ramon, CA 94582"
type input "3233 Barons Lane"
type input "San Ramon"
type input "CA"
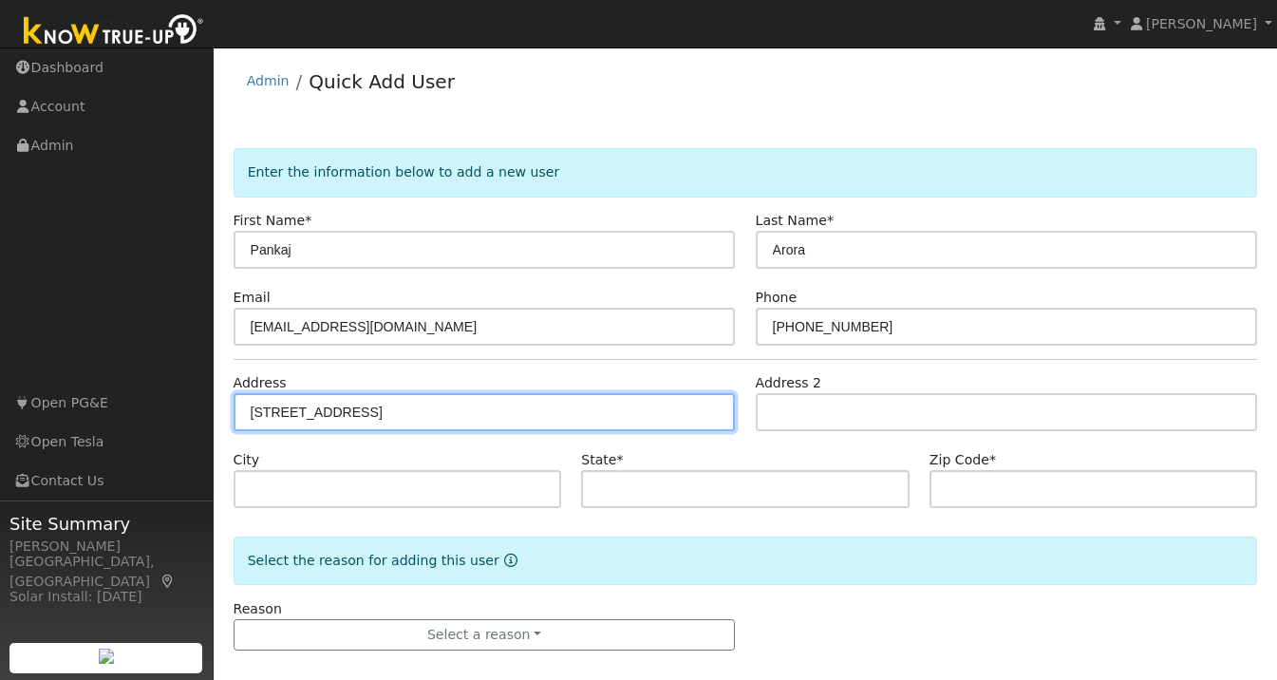
type input "94582"
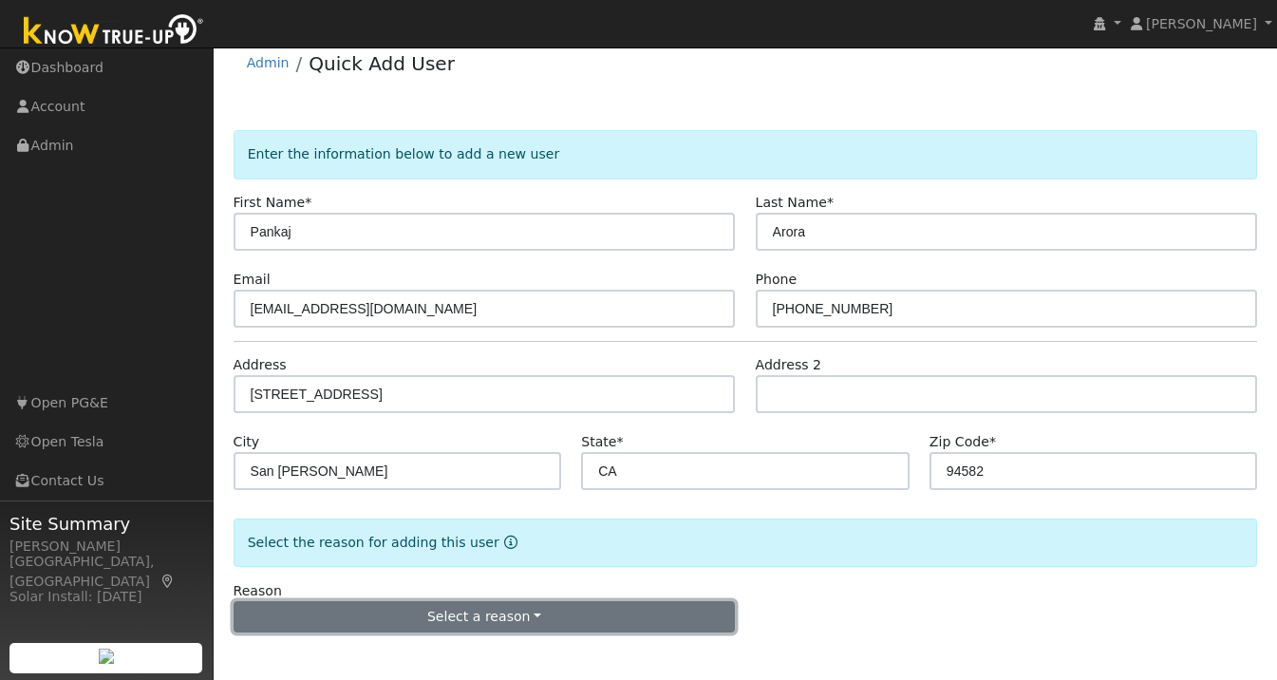
click at [460, 610] on button "Select a reason" at bounding box center [485, 617] width 502 height 32
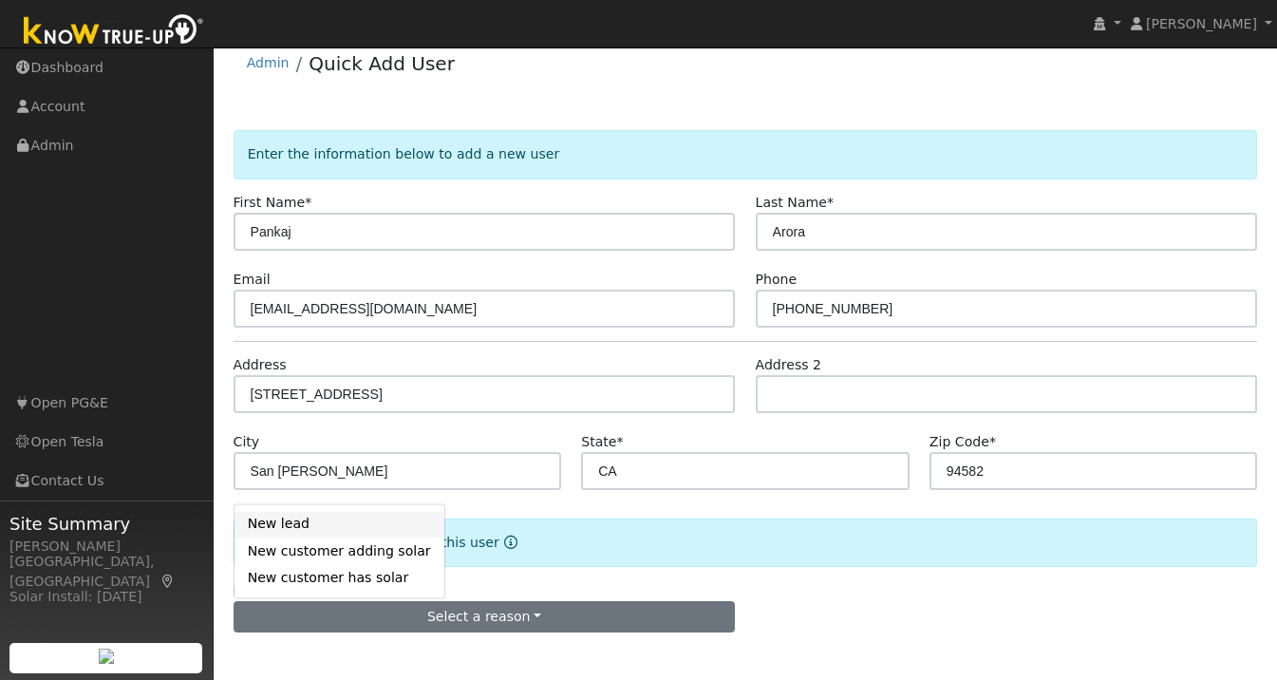
click at [307, 523] on link "New lead" at bounding box center [340, 524] width 210 height 27
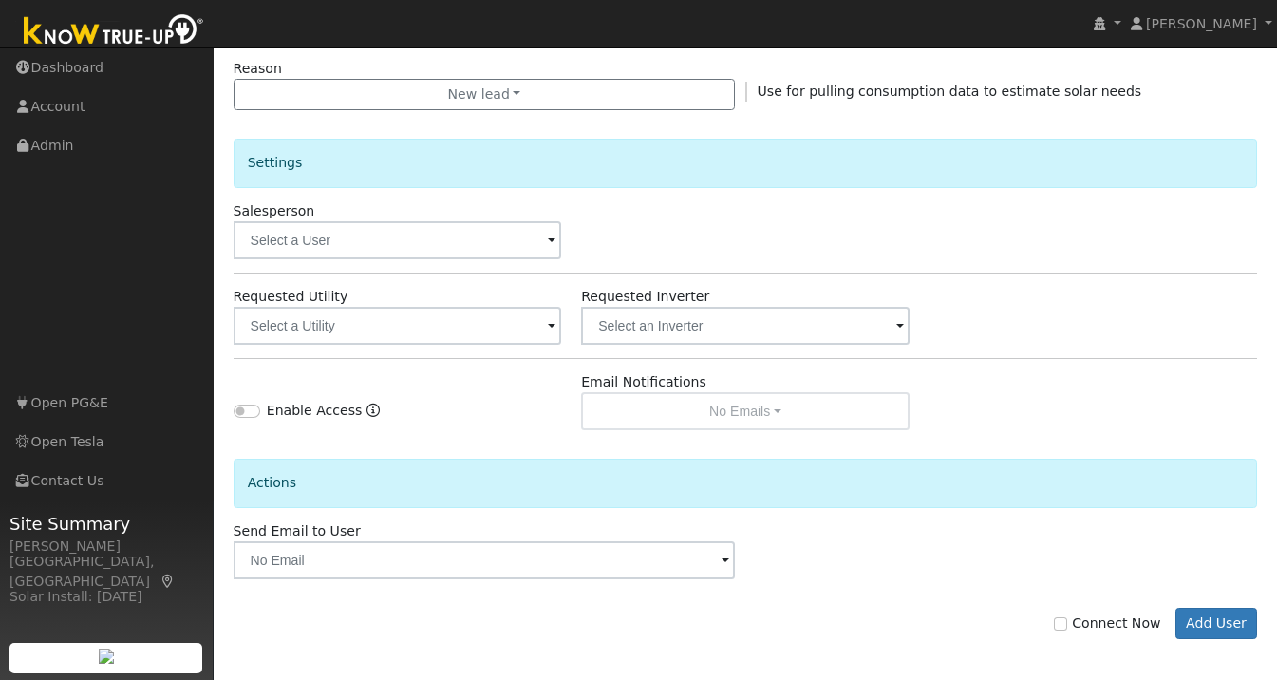
scroll to position [547, 0]
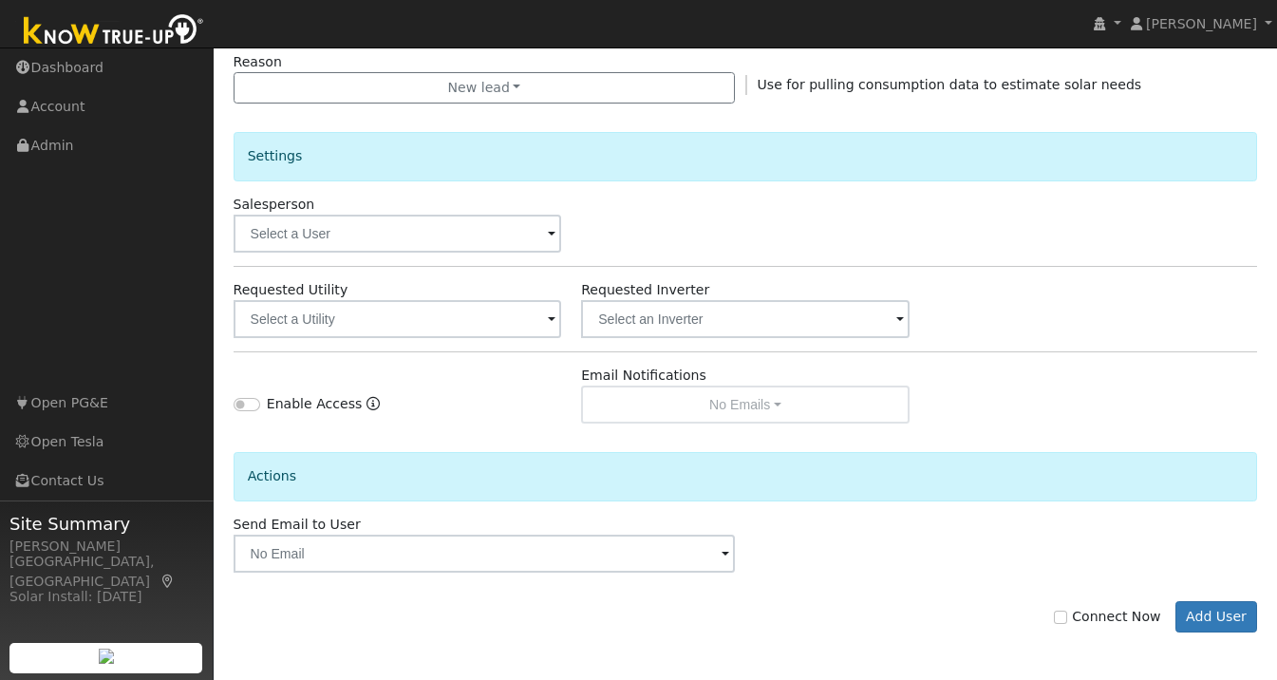
click at [551, 316] on span at bounding box center [552, 321] width 8 height 22
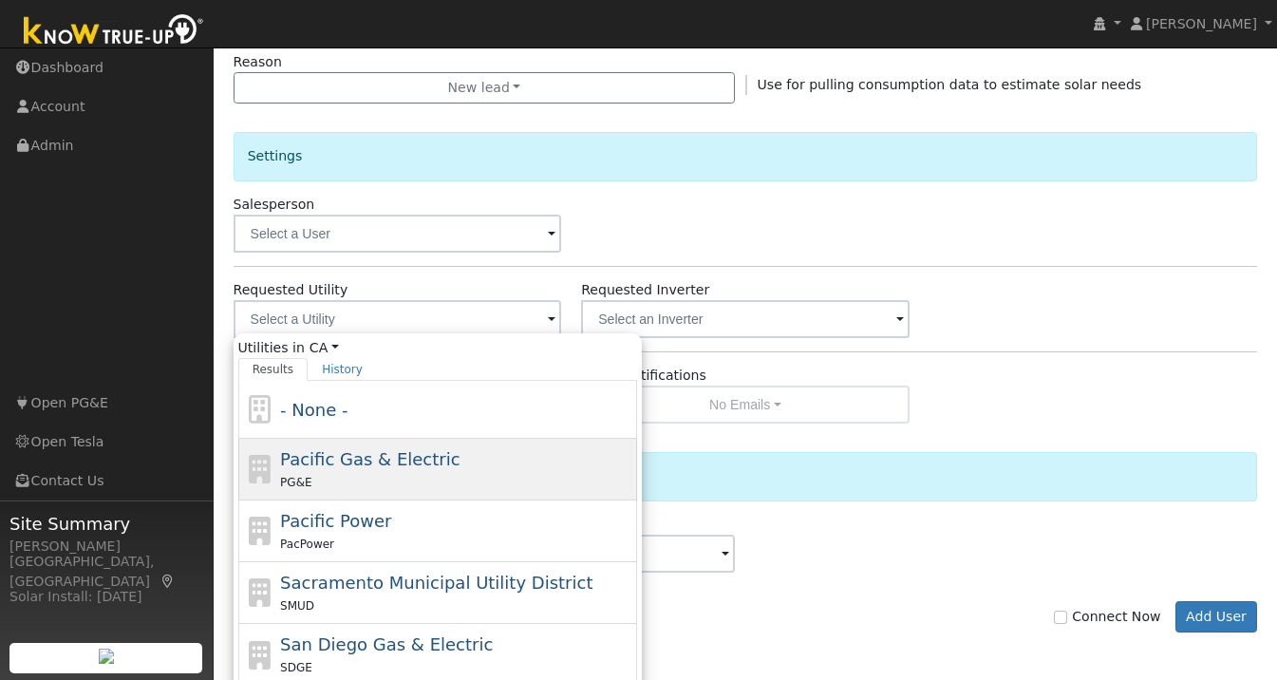
click at [484, 451] on div "Pacific Gas & Electric PG&E" at bounding box center [456, 469] width 352 height 46
type input "Pacific Gas & Electric"
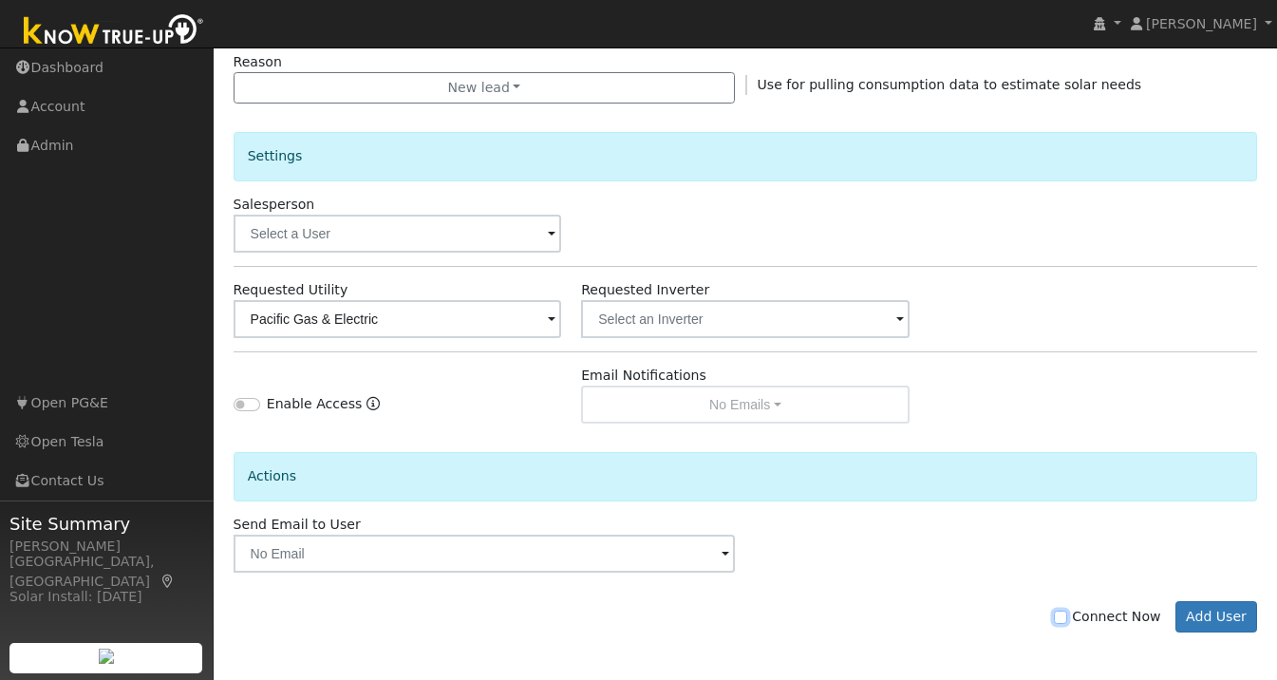
click at [1067, 618] on input "Connect Now" at bounding box center [1060, 616] width 13 height 13
checkbox input "true"
click at [1222, 615] on button "Add User" at bounding box center [1216, 617] width 83 height 32
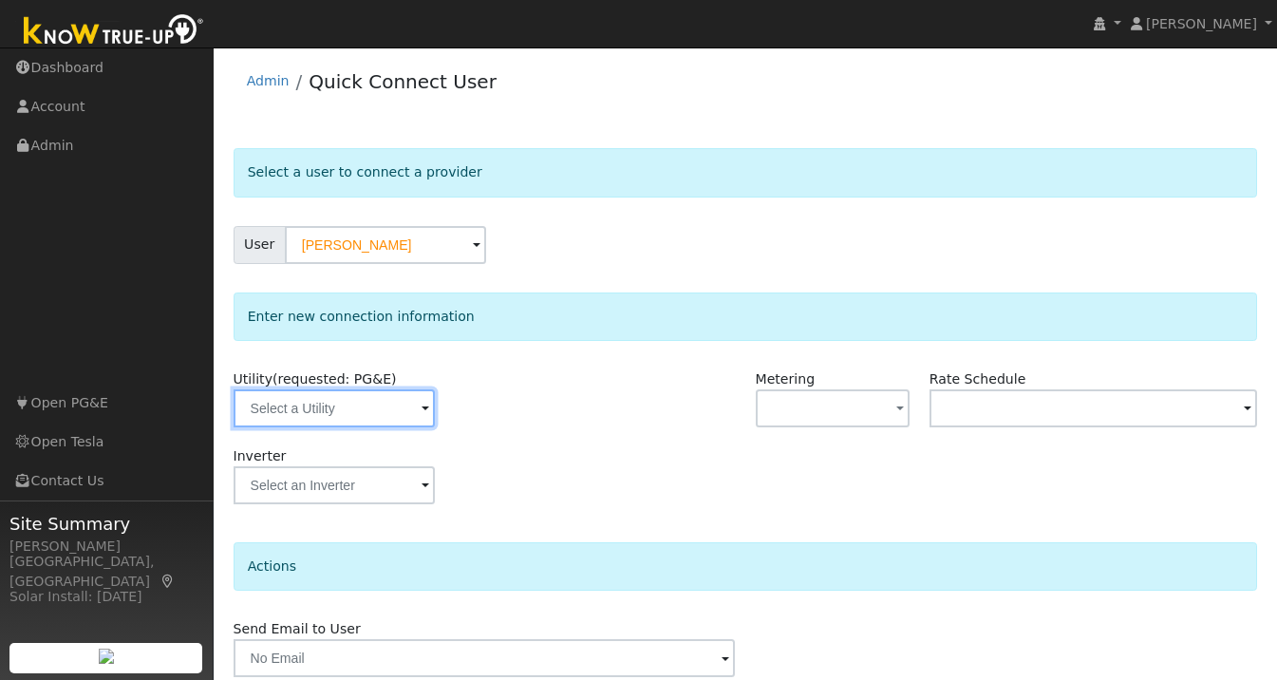
click at [406, 409] on input "text" at bounding box center [334, 408] width 201 height 38
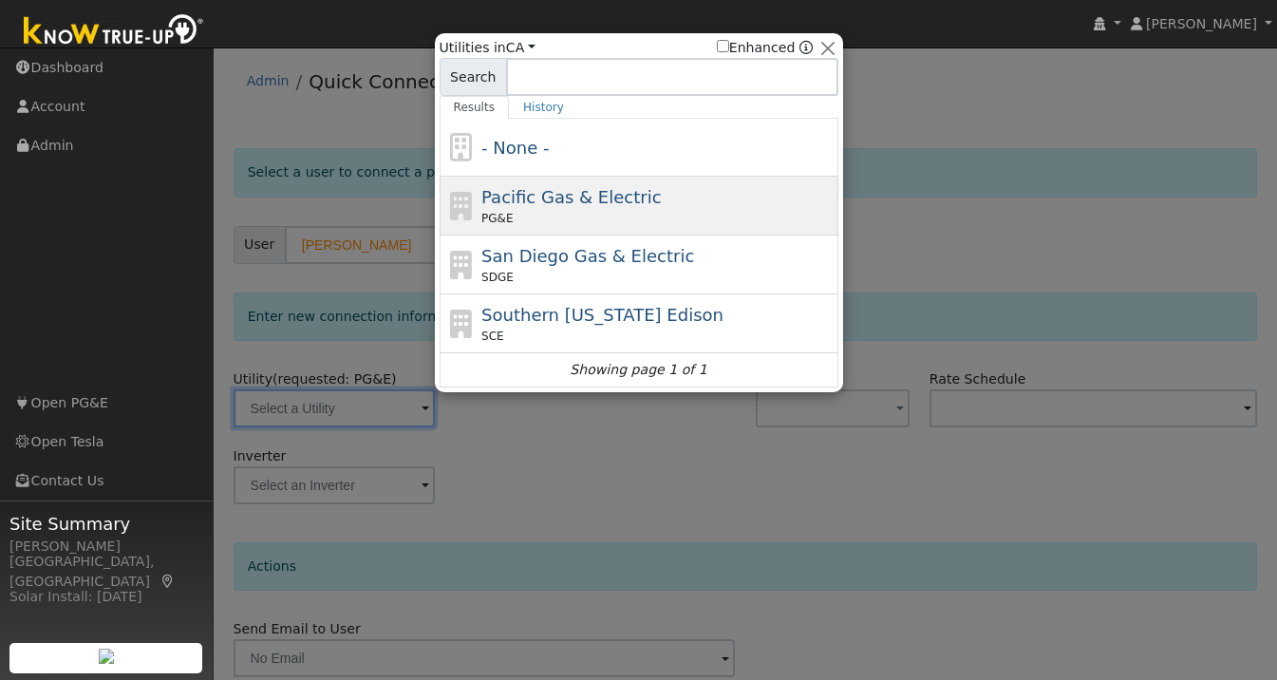
click at [597, 184] on div "Pacific Gas & Electric PG&E" at bounding box center [657, 205] width 352 height 43
type input "PG&E"
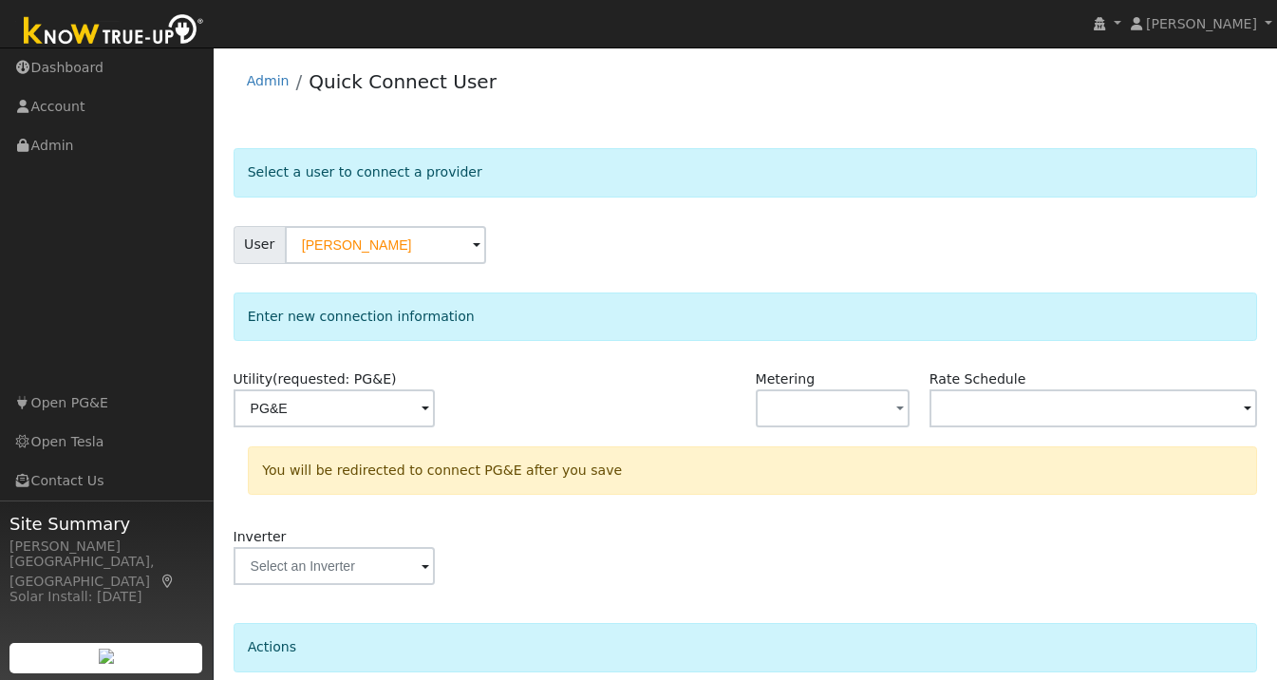
scroll to position [158, 0]
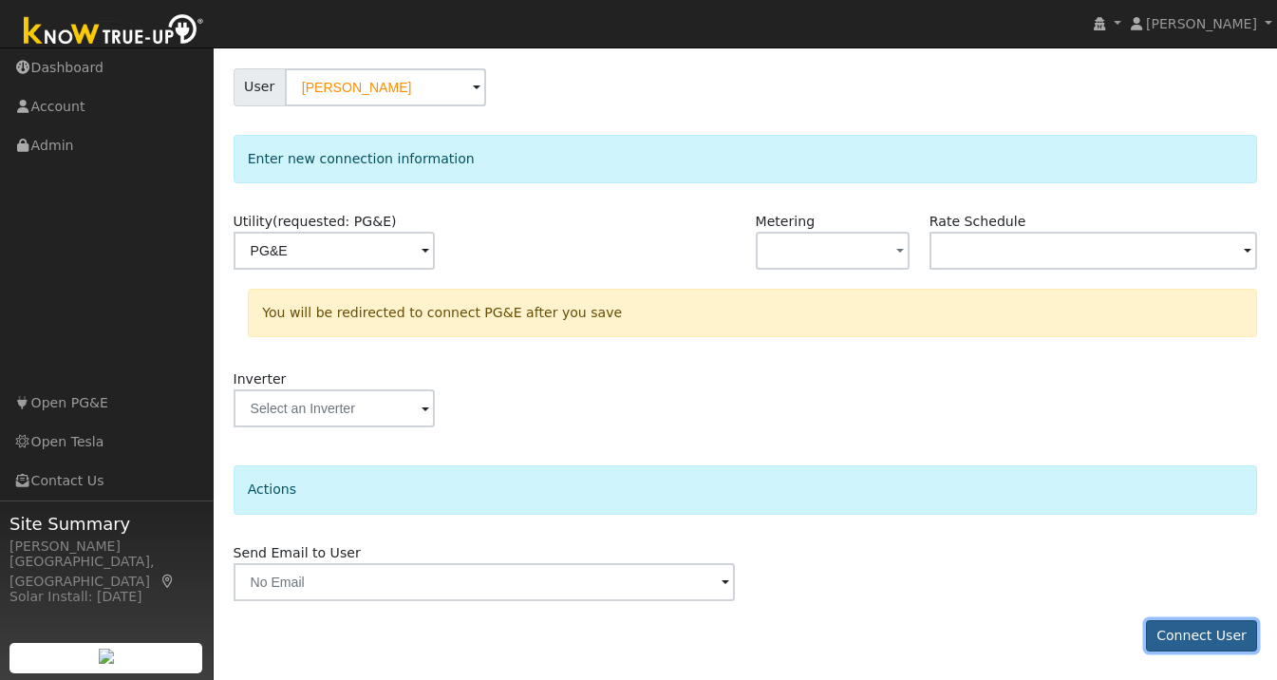
click at [1216, 632] on button "Connect User" at bounding box center [1202, 636] width 112 height 32
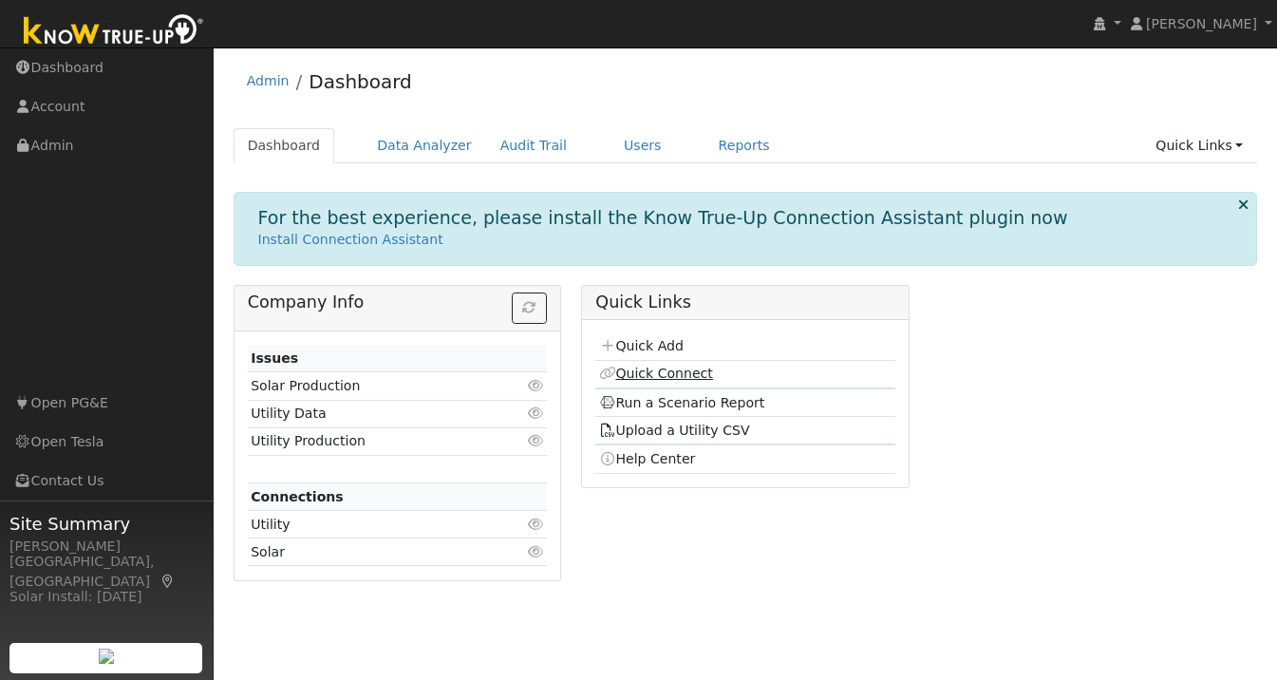
click at [660, 367] on link "Quick Connect" at bounding box center [656, 373] width 114 height 15
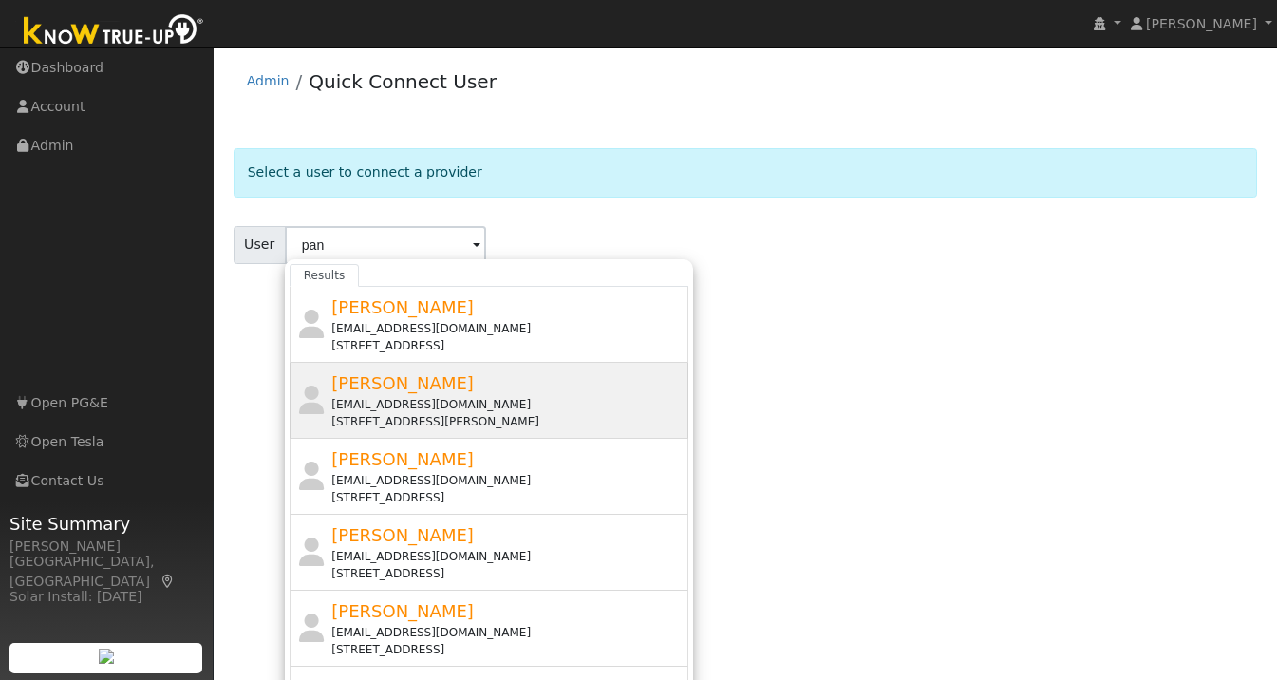
click at [397, 388] on span "[PERSON_NAME]" at bounding box center [402, 383] width 142 height 20
type input "[PERSON_NAME]"
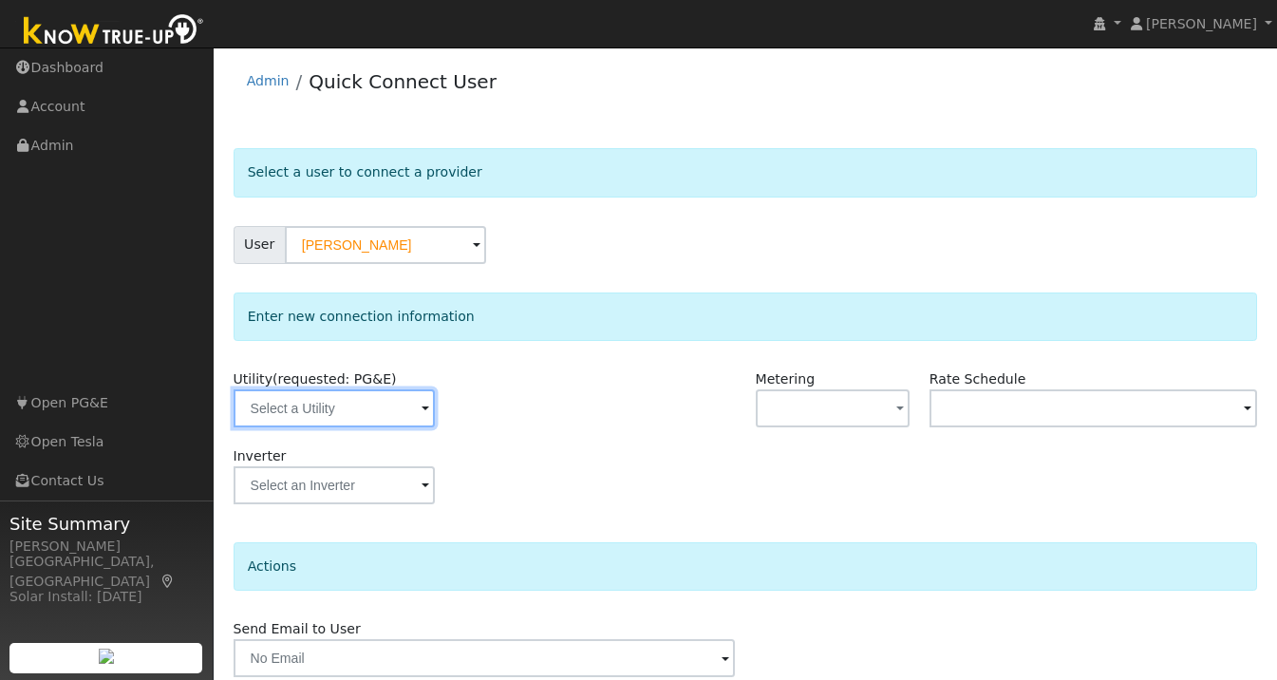
click at [395, 400] on input "text" at bounding box center [334, 408] width 201 height 38
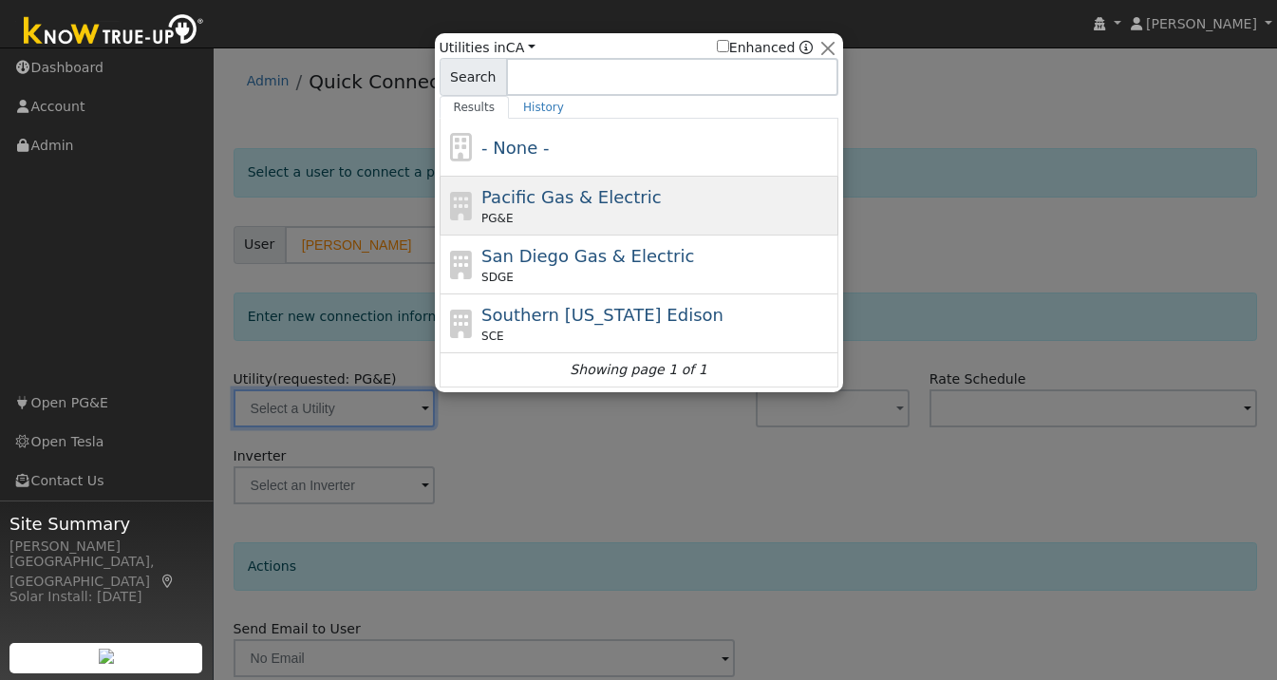
click at [518, 212] on div "PG&E" at bounding box center [657, 218] width 352 height 17
type input "PG&E"
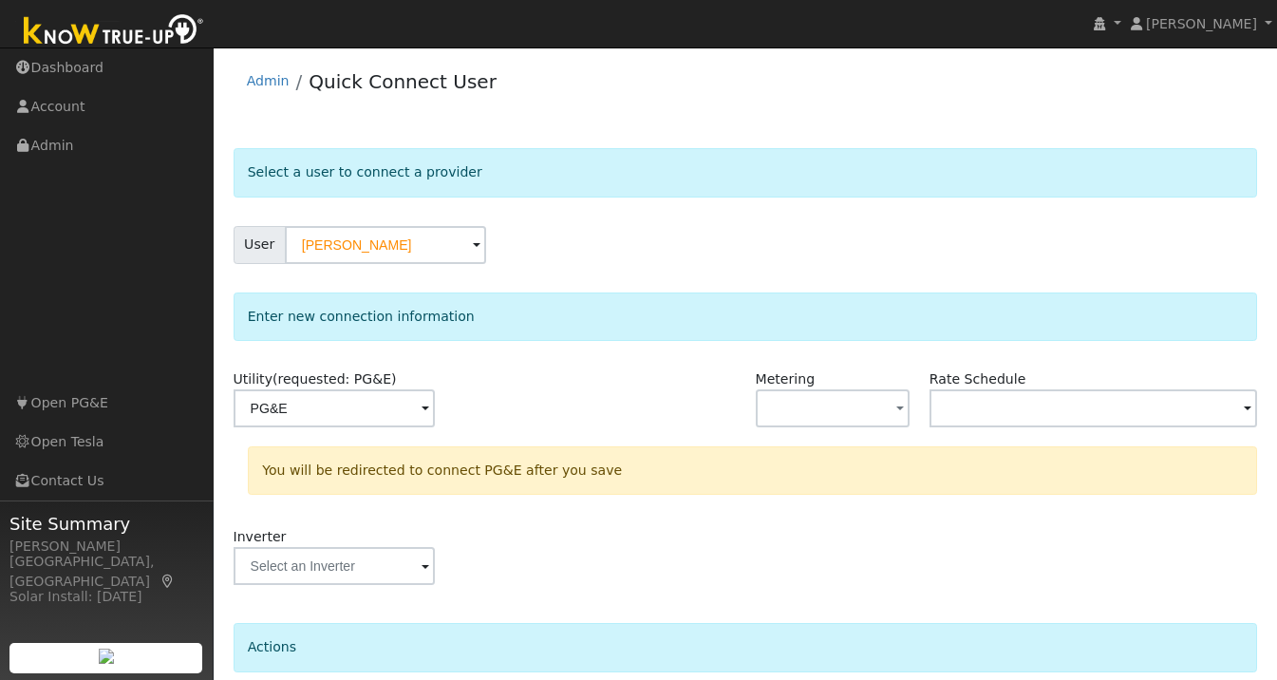
scroll to position [158, 0]
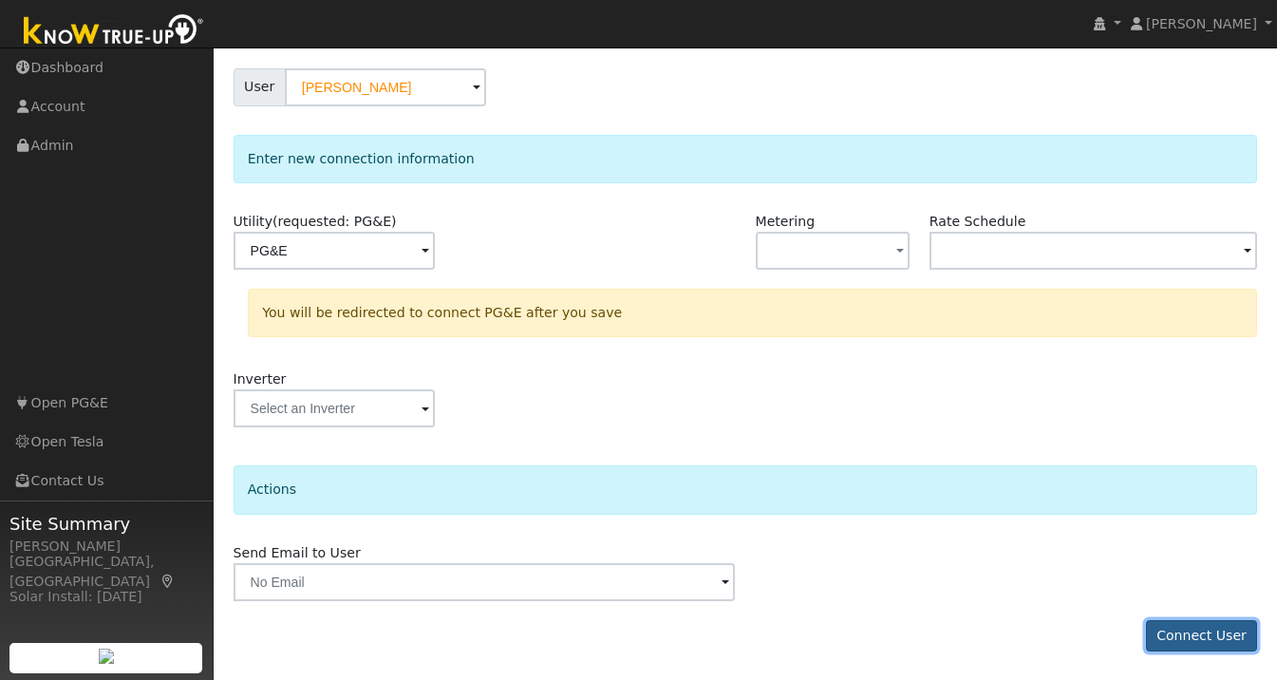
click at [1193, 634] on button "Connect User" at bounding box center [1202, 636] width 112 height 32
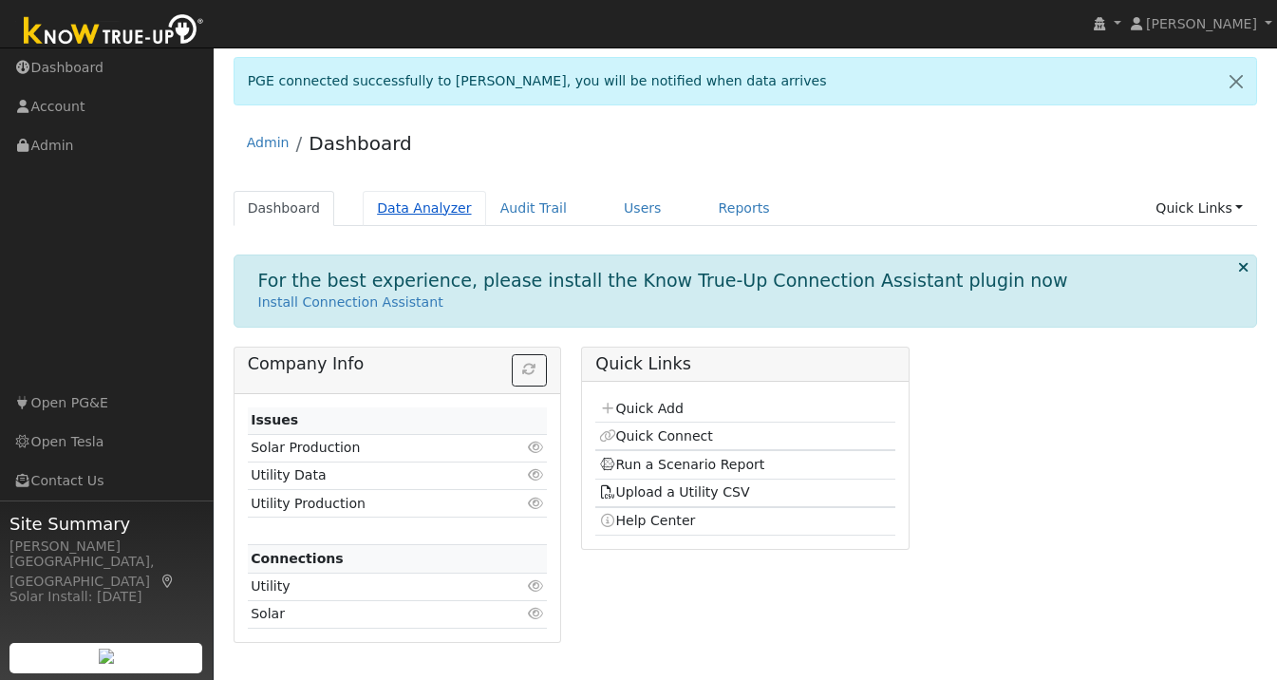
click at [412, 206] on link "Data Analyzer" at bounding box center [424, 208] width 123 height 35
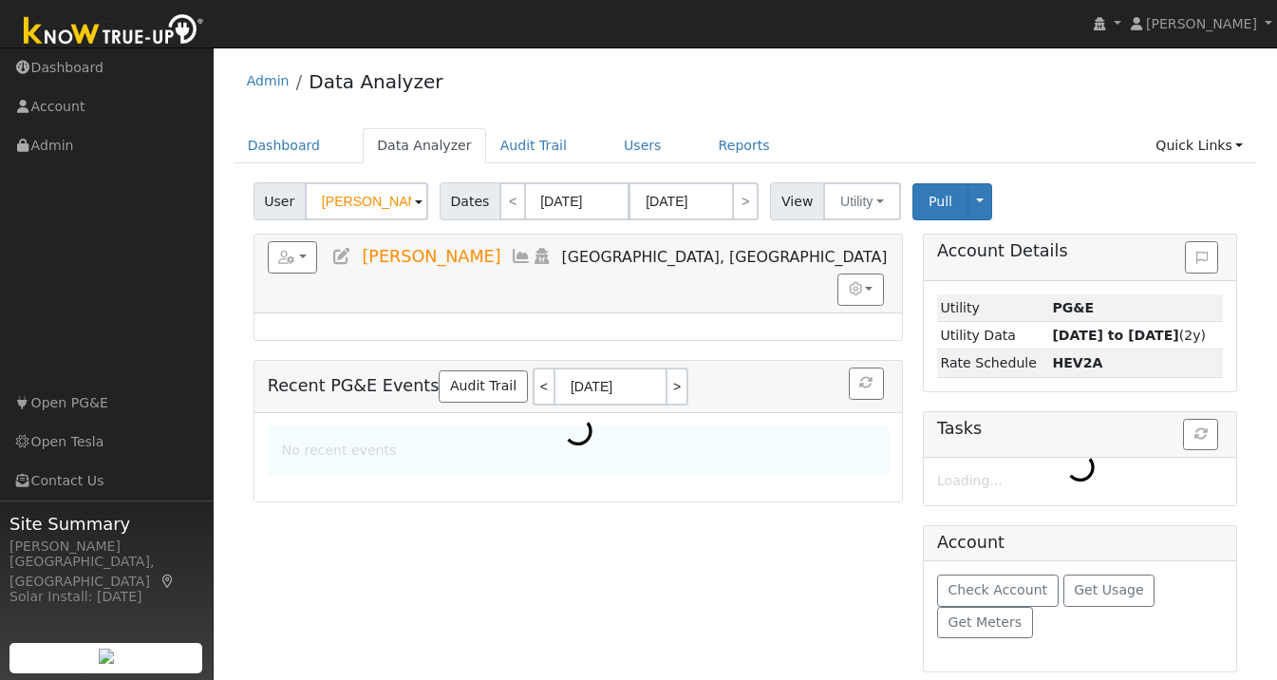
click at [359, 204] on input "[PERSON_NAME]" at bounding box center [366, 201] width 123 height 38
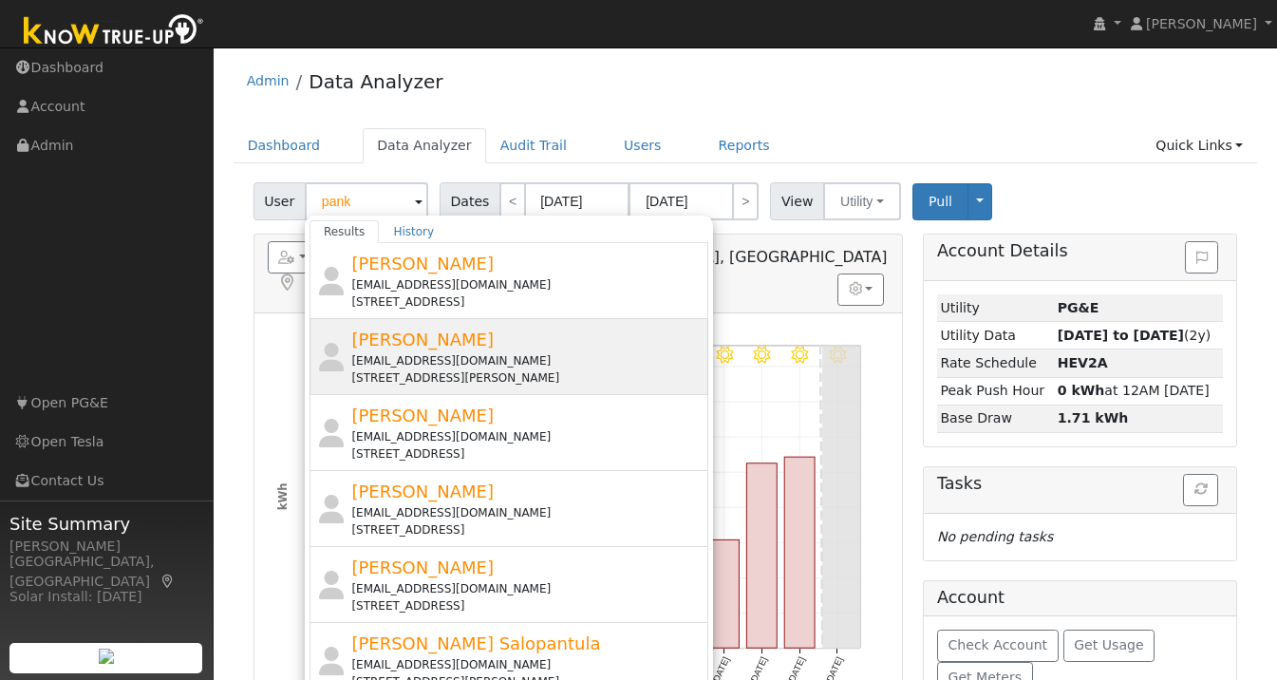
click at [450, 335] on div "[PERSON_NAME] [EMAIL_ADDRESS][DOMAIN_NAME] [STREET_ADDRESS][PERSON_NAME]" at bounding box center [527, 357] width 352 height 60
type input "[PERSON_NAME]"
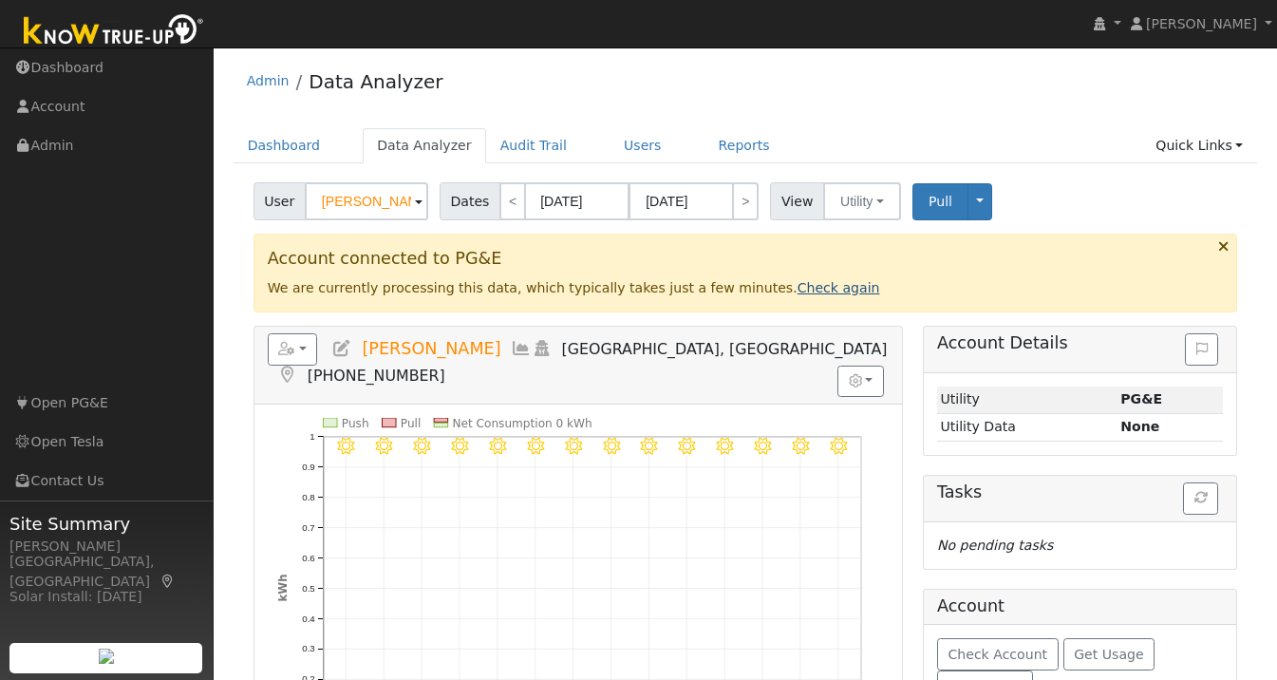
click at [801, 289] on link "Check again" at bounding box center [839, 287] width 83 height 15
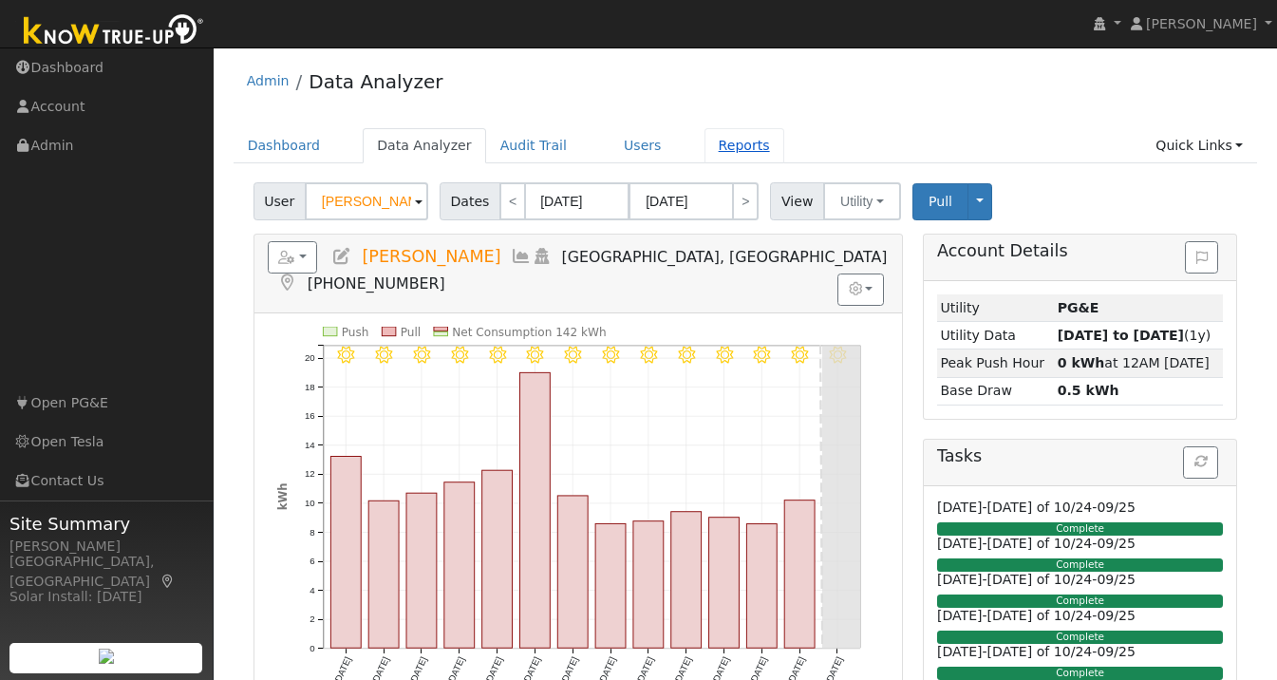
click at [716, 149] on link "Reports" at bounding box center [744, 145] width 80 height 35
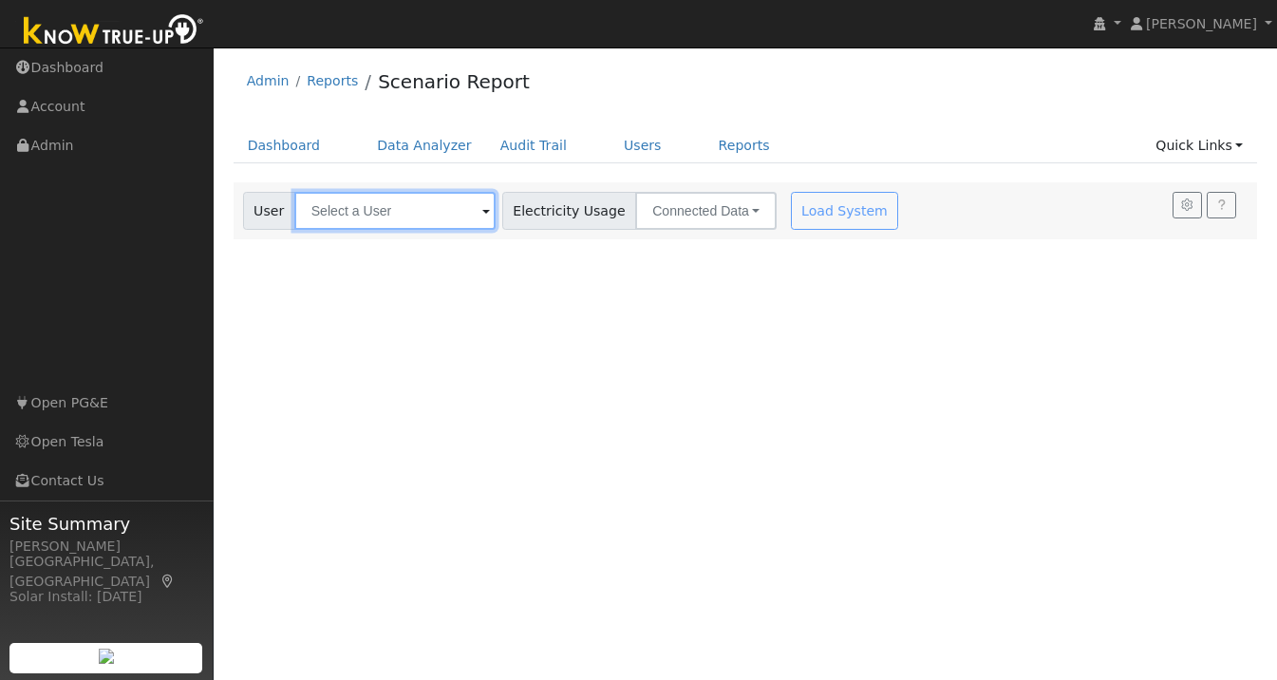
click at [355, 222] on input "text" at bounding box center [394, 211] width 201 height 38
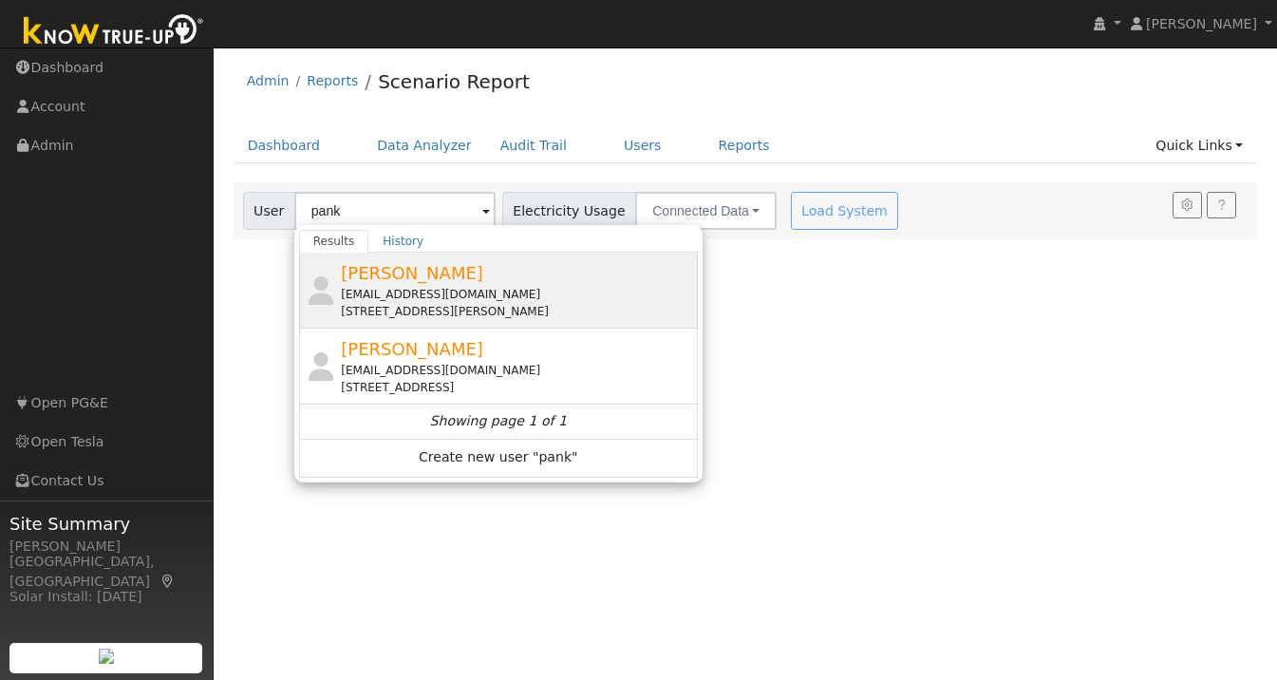
click at [389, 284] on div "[PERSON_NAME] [EMAIL_ADDRESS][DOMAIN_NAME] [STREET_ADDRESS][PERSON_NAME]" at bounding box center [517, 290] width 352 height 60
type input "[PERSON_NAME]"
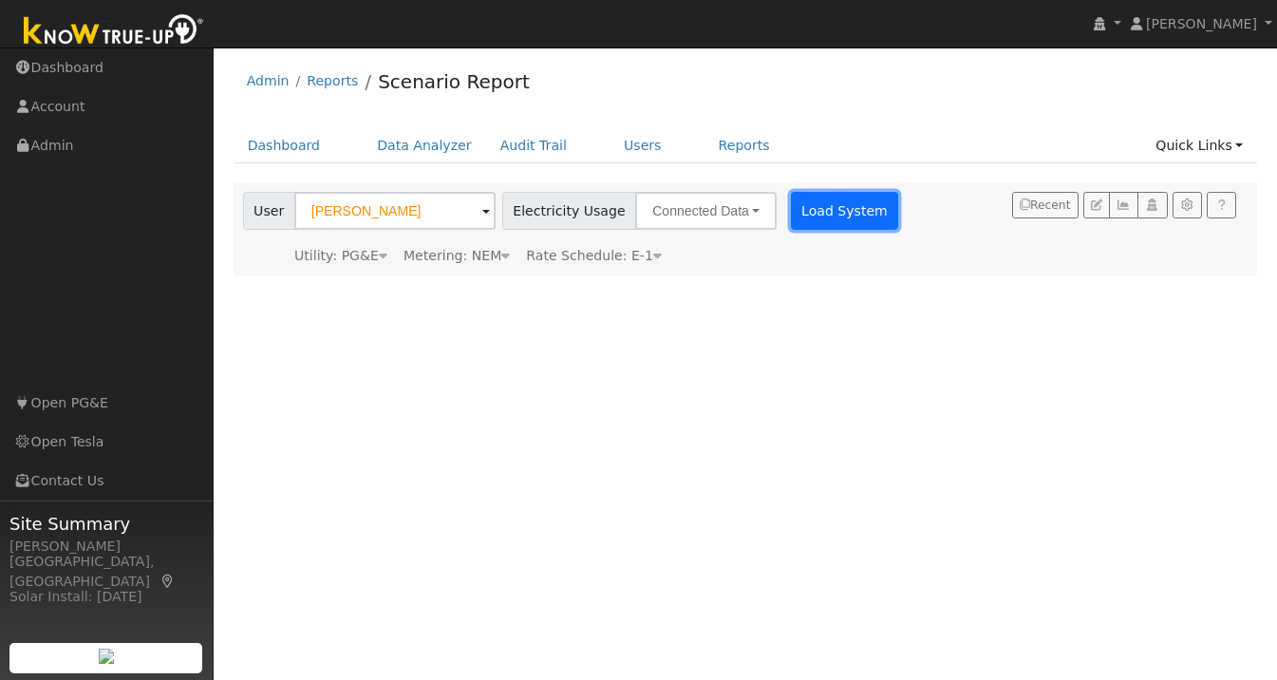
click at [797, 216] on button "Load System" at bounding box center [845, 211] width 108 height 38
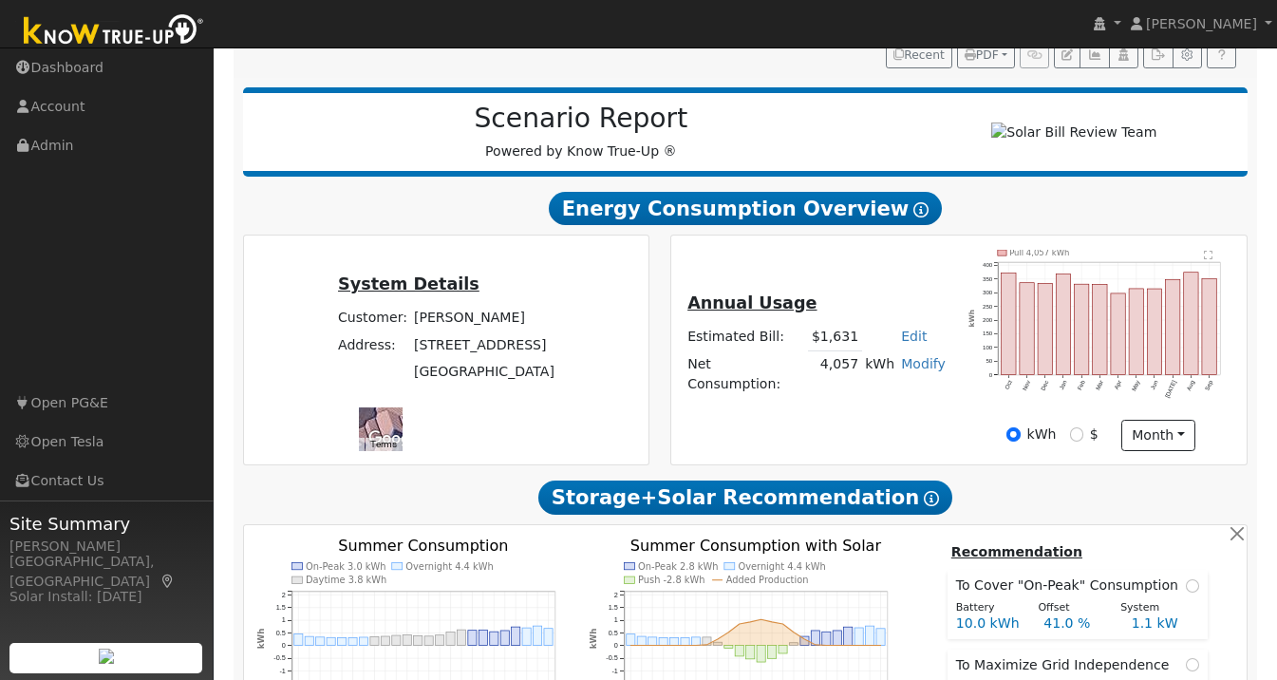
scroll to position [235, 0]
